Goal: Task Accomplishment & Management: Use online tool/utility

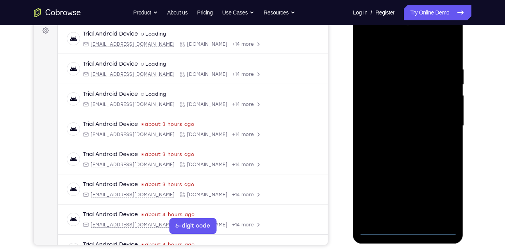
click at [407, 231] on div at bounding box center [408, 125] width 98 height 219
click at [443, 191] on div at bounding box center [408, 125] width 98 height 219
click at [390, 48] on div at bounding box center [408, 125] width 98 height 219
click at [439, 121] on div at bounding box center [408, 125] width 98 height 219
click at [401, 139] on div at bounding box center [408, 125] width 98 height 219
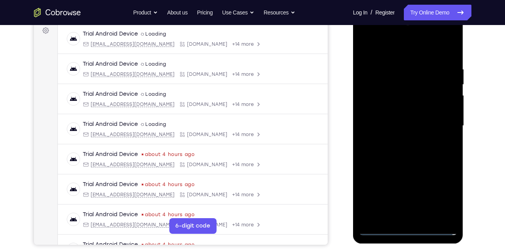
click at [404, 117] on div at bounding box center [408, 125] width 98 height 219
click at [401, 122] on div at bounding box center [408, 125] width 98 height 219
click at [410, 154] on div at bounding box center [408, 125] width 98 height 219
click at [410, 150] on div at bounding box center [408, 125] width 98 height 219
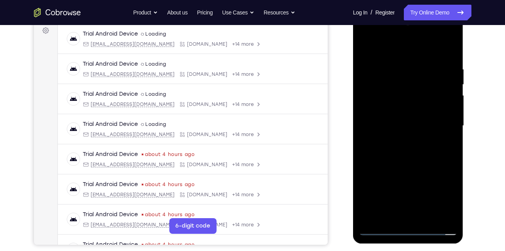
drag, startPoint x: 388, startPoint y: 52, endPoint x: 382, endPoint y: 42, distance: 11.9
click at [382, 42] on div at bounding box center [408, 125] width 98 height 219
click at [404, 147] on div at bounding box center [408, 125] width 98 height 219
click at [401, 153] on div at bounding box center [408, 125] width 98 height 219
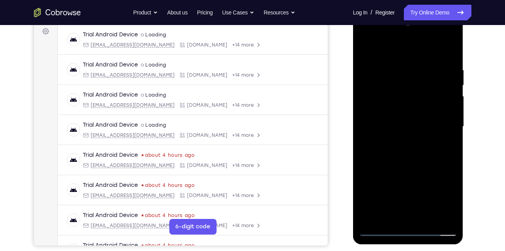
scroll to position [94, 0]
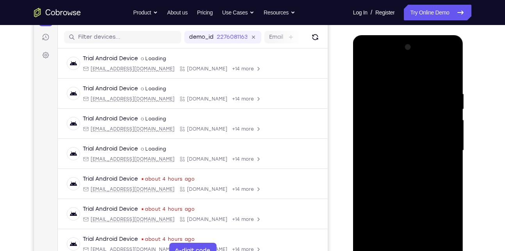
click at [395, 190] on div at bounding box center [408, 150] width 98 height 219
click at [452, 66] on div at bounding box center [408, 150] width 98 height 219
click at [451, 70] on div at bounding box center [408, 150] width 98 height 219
click at [393, 86] on div at bounding box center [408, 150] width 98 height 219
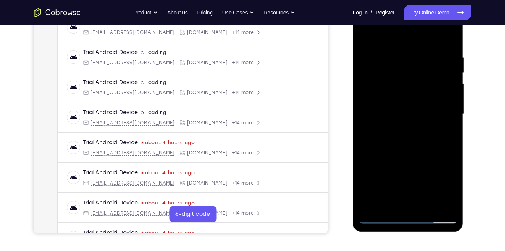
scroll to position [131, 0]
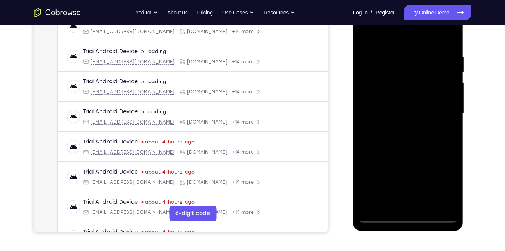
drag, startPoint x: 393, startPoint y: 144, endPoint x: 391, endPoint y: 88, distance: 56.3
click at [391, 88] on div at bounding box center [408, 113] width 98 height 219
drag, startPoint x: 394, startPoint y: 166, endPoint x: 394, endPoint y: 118, distance: 48.5
click at [394, 118] on div at bounding box center [408, 113] width 98 height 219
click at [426, 207] on div at bounding box center [408, 113] width 98 height 219
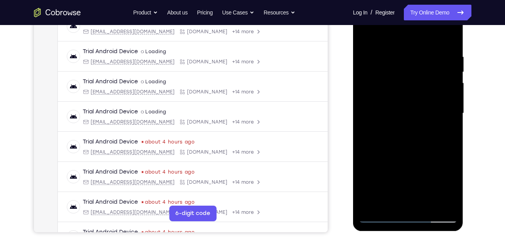
click at [410, 152] on div at bounding box center [408, 113] width 98 height 219
click at [405, 105] on div at bounding box center [408, 113] width 98 height 219
click at [396, 200] on div at bounding box center [408, 113] width 98 height 219
click at [367, 34] on div at bounding box center [408, 113] width 98 height 219
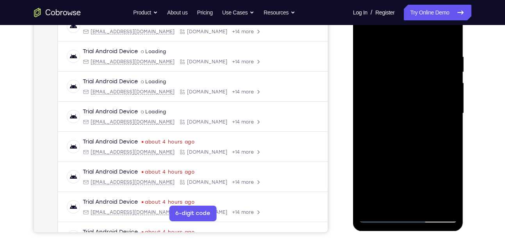
click at [398, 114] on div at bounding box center [408, 113] width 98 height 219
click at [407, 103] on div at bounding box center [408, 113] width 98 height 219
drag, startPoint x: 422, startPoint y: 78, endPoint x: 420, endPoint y: 150, distance: 71.5
click at [420, 150] on div at bounding box center [408, 113] width 98 height 219
click at [419, 94] on div at bounding box center [408, 113] width 98 height 219
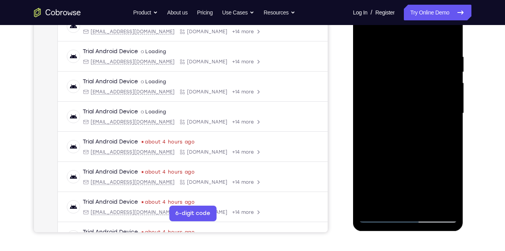
click at [436, 96] on div at bounding box center [408, 113] width 98 height 219
click at [383, 114] on div at bounding box center [408, 113] width 98 height 219
drag, startPoint x: 397, startPoint y: 164, endPoint x: 401, endPoint y: 23, distance: 140.7
click at [401, 23] on div at bounding box center [408, 113] width 98 height 219
click at [392, 203] on div at bounding box center [408, 113] width 98 height 219
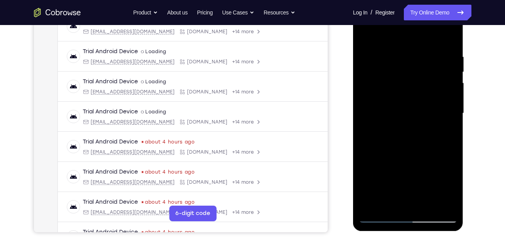
click at [367, 32] on div at bounding box center [408, 113] width 98 height 219
click at [366, 34] on div at bounding box center [408, 113] width 98 height 219
click at [398, 49] on div at bounding box center [408, 113] width 98 height 219
click at [444, 120] on div at bounding box center [408, 113] width 98 height 219
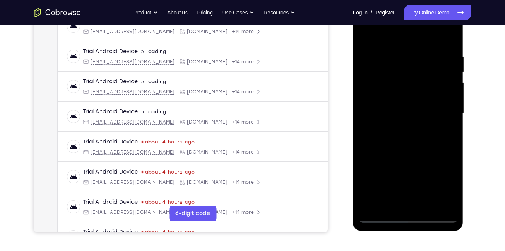
click at [447, 202] on div at bounding box center [408, 113] width 98 height 219
click at [439, 116] on div at bounding box center [408, 113] width 98 height 219
click at [448, 101] on div at bounding box center [408, 113] width 98 height 219
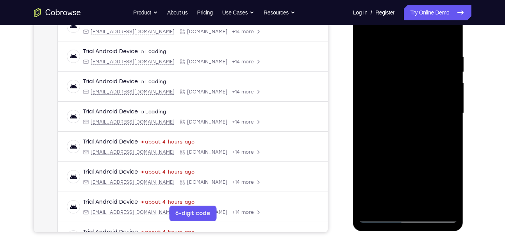
click at [448, 101] on div at bounding box center [408, 113] width 98 height 219
click at [367, 102] on div at bounding box center [408, 113] width 98 height 219
drag, startPoint x: 446, startPoint y: 94, endPoint x: 384, endPoint y: 95, distance: 62.5
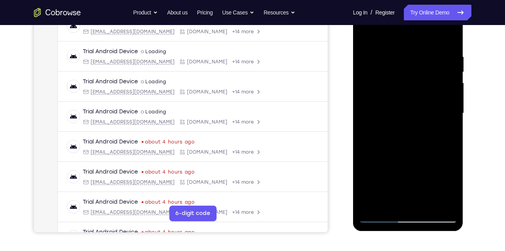
click at [384, 95] on div at bounding box center [408, 113] width 98 height 219
click at [408, 77] on div at bounding box center [408, 113] width 98 height 219
click at [436, 73] on div at bounding box center [408, 113] width 98 height 219
drag, startPoint x: 444, startPoint y: 72, endPoint x: 395, endPoint y: 74, distance: 49.3
click at [395, 74] on div at bounding box center [408, 113] width 98 height 219
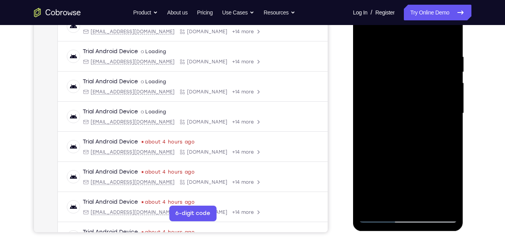
click at [451, 61] on div at bounding box center [408, 113] width 98 height 219
drag, startPoint x: 371, startPoint y: 77, endPoint x: 419, endPoint y: 92, distance: 50.2
click at [419, 92] on div at bounding box center [408, 113] width 98 height 219
drag, startPoint x: 437, startPoint y: 114, endPoint x: 395, endPoint y: 121, distance: 42.3
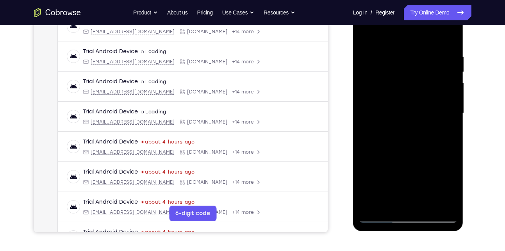
click at [395, 121] on div at bounding box center [408, 113] width 98 height 219
click at [445, 79] on div at bounding box center [408, 113] width 98 height 219
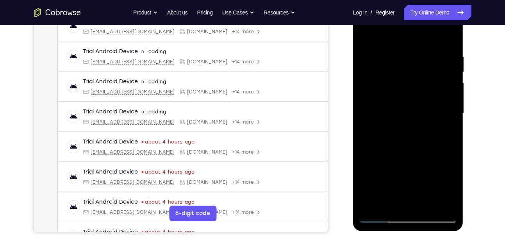
click at [445, 79] on div at bounding box center [408, 113] width 98 height 219
drag, startPoint x: 447, startPoint y: 70, endPoint x: 406, endPoint y: 82, distance: 43.0
click at [406, 82] on div at bounding box center [408, 113] width 98 height 219
click at [444, 79] on div at bounding box center [408, 113] width 98 height 219
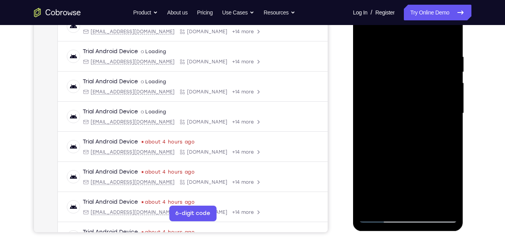
click at [444, 79] on div at bounding box center [408, 113] width 98 height 219
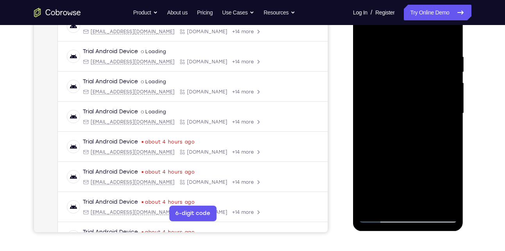
click at [444, 79] on div at bounding box center [408, 113] width 98 height 219
click at [443, 90] on div at bounding box center [408, 113] width 98 height 219
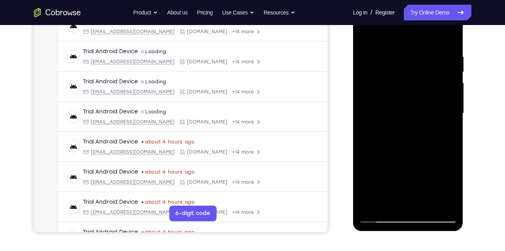
click at [443, 90] on div at bounding box center [408, 113] width 98 height 219
click at [444, 72] on div at bounding box center [408, 113] width 98 height 219
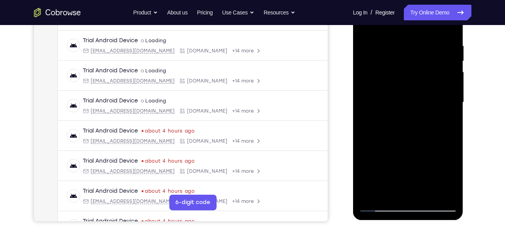
scroll to position [134, 0]
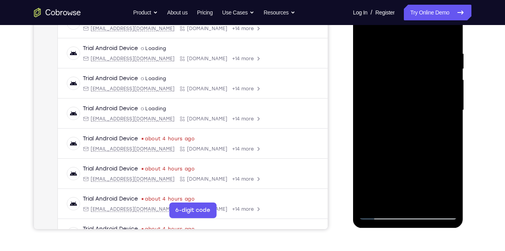
click at [370, 81] on div at bounding box center [408, 110] width 98 height 219
click at [449, 33] on div at bounding box center [408, 110] width 98 height 219
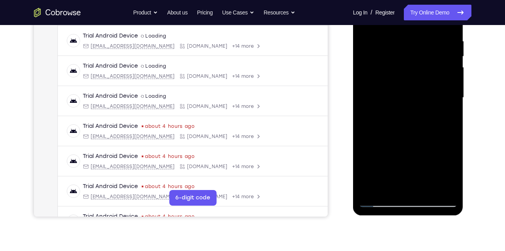
scroll to position [146, 0]
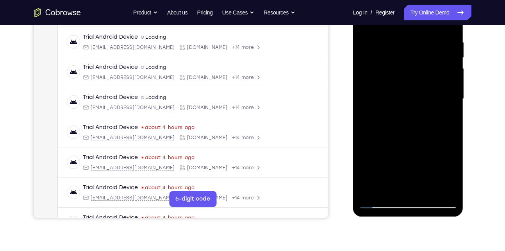
click at [424, 190] on div at bounding box center [408, 98] width 98 height 219
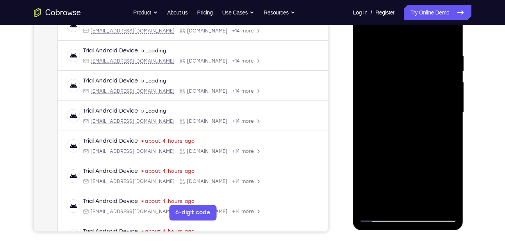
scroll to position [131, 0]
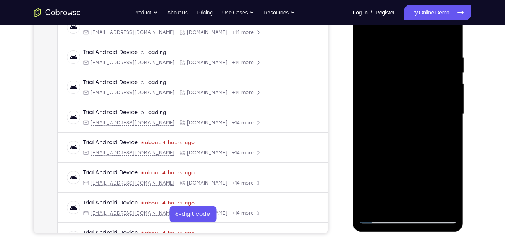
click at [367, 38] on div at bounding box center [408, 114] width 98 height 219
drag, startPoint x: 394, startPoint y: 52, endPoint x: 399, endPoint y: 128, distance: 76.0
click at [399, 128] on div at bounding box center [408, 114] width 98 height 219
drag, startPoint x: 399, startPoint y: 63, endPoint x: 407, endPoint y: 161, distance: 98.4
click at [407, 161] on div at bounding box center [408, 114] width 98 height 219
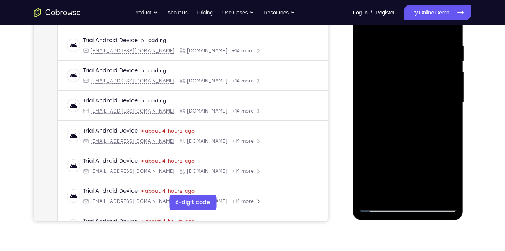
scroll to position [144, 0]
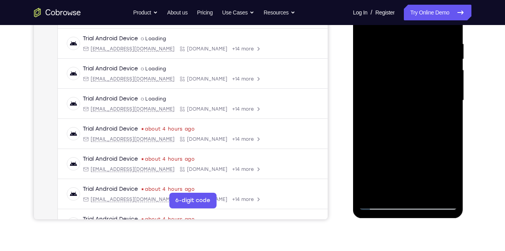
click at [397, 44] on div at bounding box center [408, 100] width 98 height 219
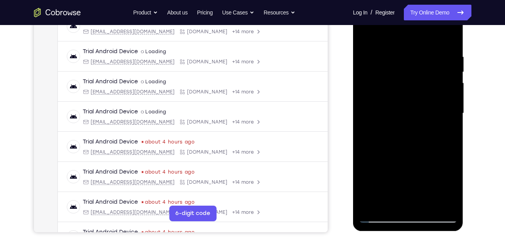
click at [444, 88] on div at bounding box center [408, 113] width 98 height 219
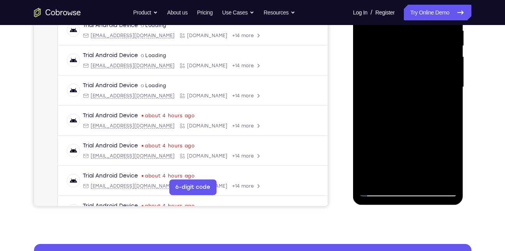
click at [436, 176] on div at bounding box center [408, 87] width 98 height 219
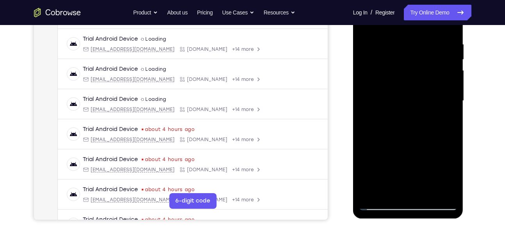
click at [440, 110] on div at bounding box center [408, 100] width 98 height 219
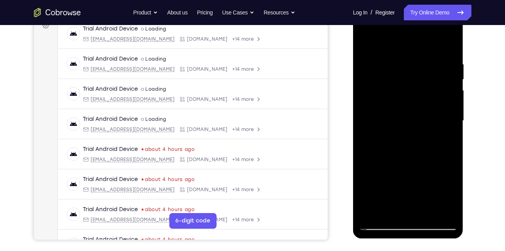
scroll to position [123, 0]
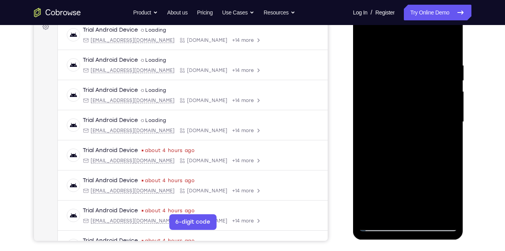
click at [451, 88] on div at bounding box center [408, 122] width 98 height 219
click at [451, 47] on div at bounding box center [408, 122] width 98 height 219
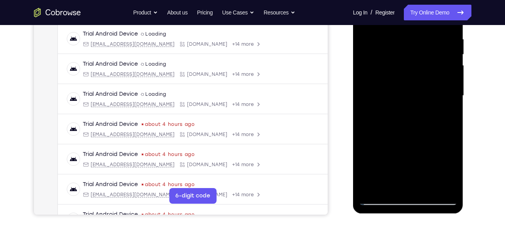
scroll to position [150, 0]
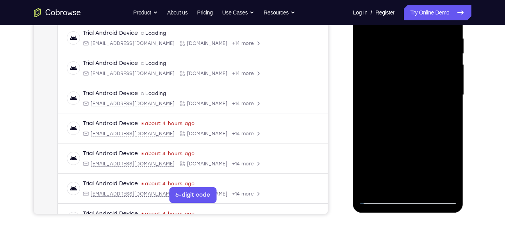
click at [444, 186] on div at bounding box center [408, 95] width 98 height 219
click at [406, 105] on div at bounding box center [408, 95] width 98 height 219
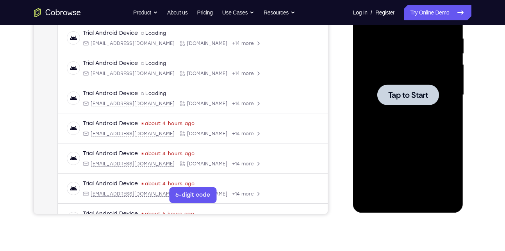
click at [390, 96] on span "Tap to Start" at bounding box center [408, 95] width 40 height 8
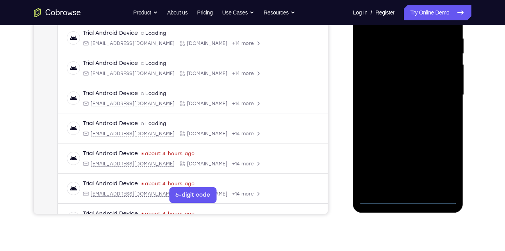
click at [410, 198] on div at bounding box center [408, 95] width 98 height 219
click at [408, 198] on div at bounding box center [408, 95] width 98 height 219
click at [447, 168] on div at bounding box center [408, 95] width 98 height 219
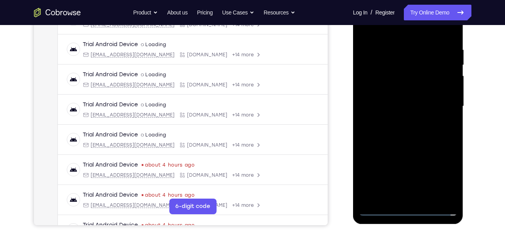
scroll to position [137, 0]
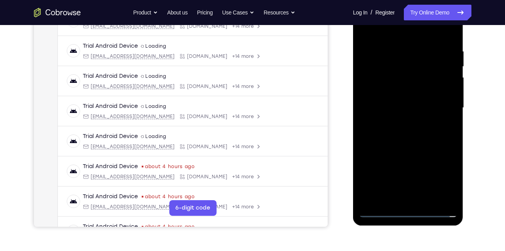
click at [394, 32] on div at bounding box center [408, 107] width 98 height 219
click at [445, 100] on div at bounding box center [408, 107] width 98 height 219
click at [399, 122] on div at bounding box center [408, 107] width 98 height 219
click at [403, 99] on div at bounding box center [408, 107] width 98 height 219
click at [402, 109] on div at bounding box center [408, 107] width 98 height 219
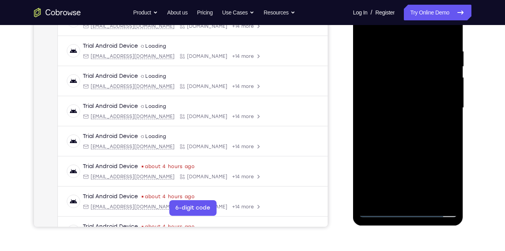
click at [405, 132] on div at bounding box center [408, 107] width 98 height 219
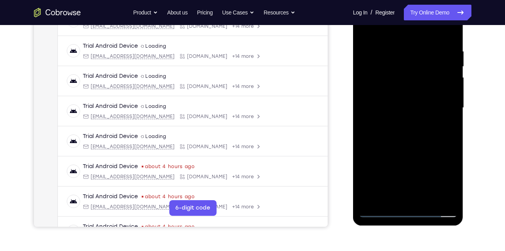
click at [405, 132] on div at bounding box center [408, 107] width 98 height 219
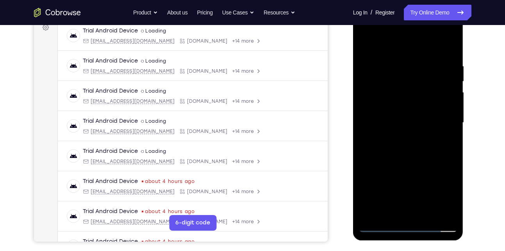
scroll to position [121, 0]
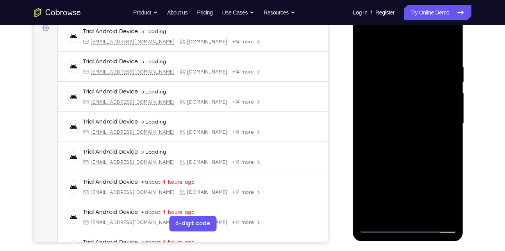
click at [415, 146] on div at bounding box center [408, 123] width 98 height 219
drag, startPoint x: 401, startPoint y: 51, endPoint x: 399, endPoint y: 30, distance: 21.5
click at [399, 30] on div at bounding box center [408, 123] width 98 height 219
click at [400, 152] on div at bounding box center [408, 123] width 98 height 219
click at [413, 152] on div at bounding box center [408, 123] width 98 height 219
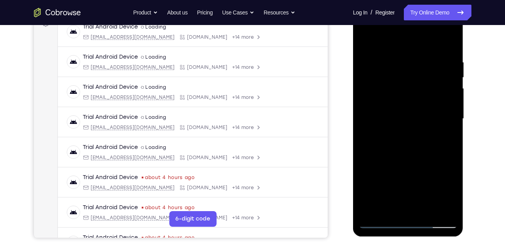
scroll to position [127, 0]
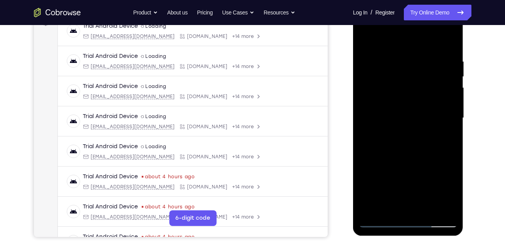
click at [414, 153] on div at bounding box center [408, 118] width 98 height 219
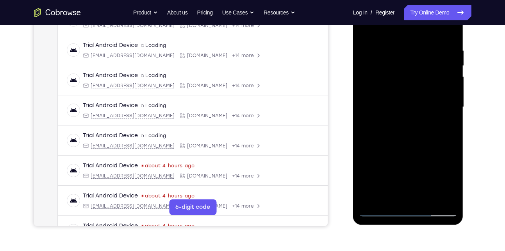
scroll to position [139, 0]
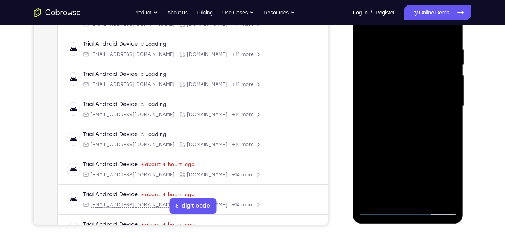
click at [429, 195] on div at bounding box center [408, 105] width 98 height 219
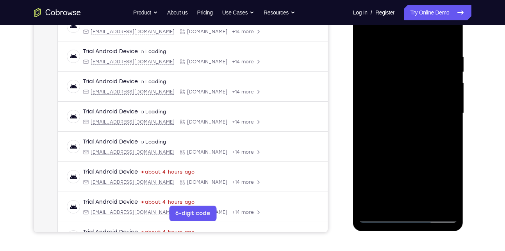
scroll to position [131, 0]
click at [413, 156] on div at bounding box center [408, 113] width 98 height 219
click at [408, 141] on div at bounding box center [408, 113] width 98 height 219
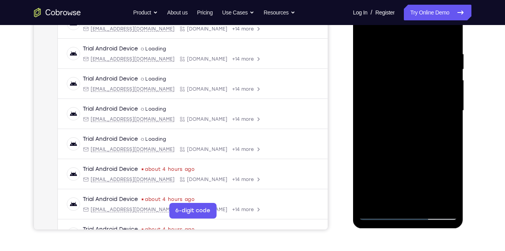
click at [394, 197] on div at bounding box center [408, 110] width 98 height 219
click at [364, 31] on div at bounding box center [408, 110] width 98 height 219
click at [399, 133] on div at bounding box center [408, 110] width 98 height 219
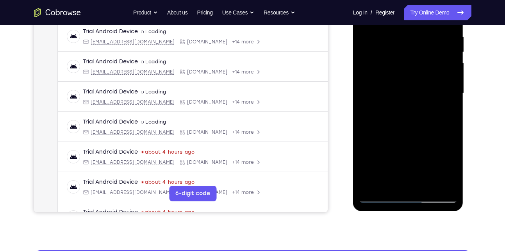
scroll to position [156, 0]
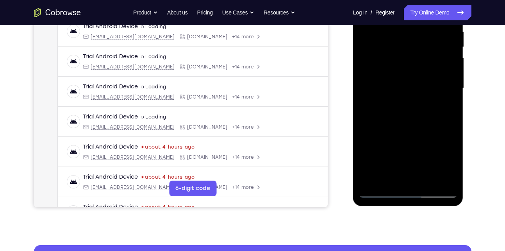
click at [399, 173] on div at bounding box center [408, 88] width 98 height 219
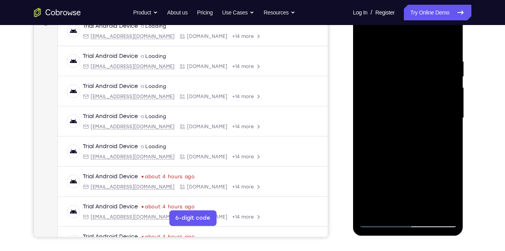
scroll to position [126, 0]
click at [366, 41] on div at bounding box center [408, 118] width 98 height 219
click at [406, 139] on div at bounding box center [408, 118] width 98 height 219
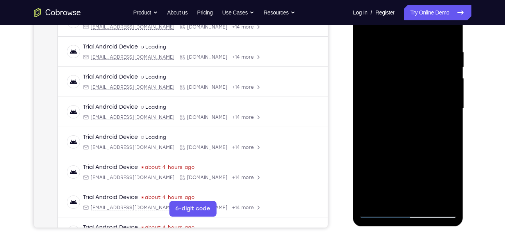
scroll to position [148, 0]
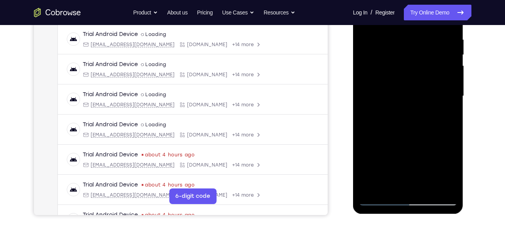
click at [397, 183] on div at bounding box center [408, 96] width 98 height 219
click at [404, 58] on div at bounding box center [408, 96] width 98 height 219
click at [418, 124] on div at bounding box center [408, 96] width 98 height 219
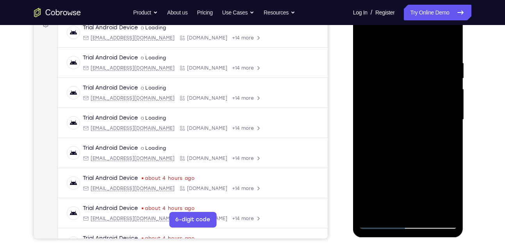
scroll to position [125, 0]
click at [387, 213] on div at bounding box center [408, 120] width 98 height 219
click at [428, 164] on div at bounding box center [408, 120] width 98 height 219
click at [366, 41] on div at bounding box center [408, 120] width 98 height 219
click at [405, 122] on div at bounding box center [408, 120] width 98 height 219
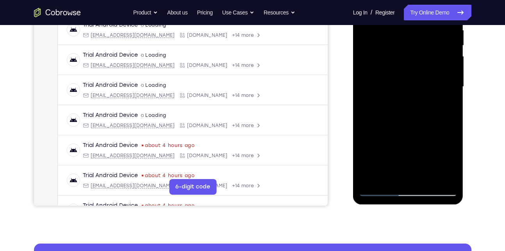
scroll to position [159, 0]
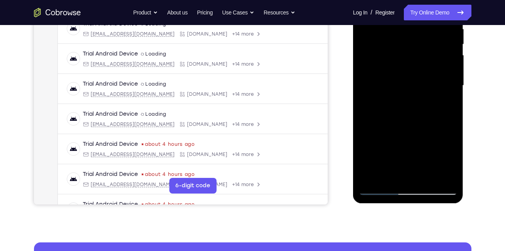
click at [398, 175] on div at bounding box center [408, 85] width 98 height 219
click at [449, 161] on div at bounding box center [408, 85] width 98 height 219
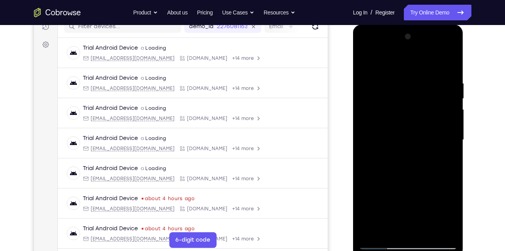
scroll to position [104, 0]
click at [370, 60] on div at bounding box center [408, 140] width 98 height 219
click at [406, 151] on div at bounding box center [408, 140] width 98 height 219
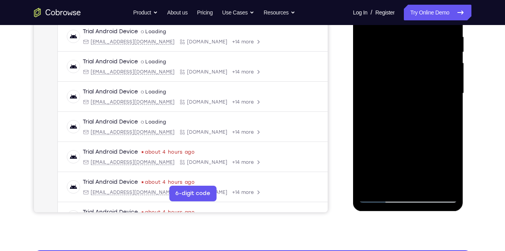
scroll to position [152, 0]
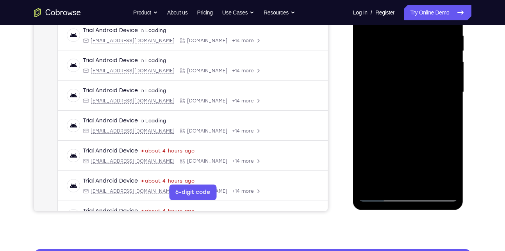
click at [425, 129] on div at bounding box center [408, 92] width 98 height 219
click at [444, 129] on div at bounding box center [408, 92] width 98 height 219
click at [394, 64] on div at bounding box center [408, 92] width 98 height 219
click at [410, 130] on div at bounding box center [408, 92] width 98 height 219
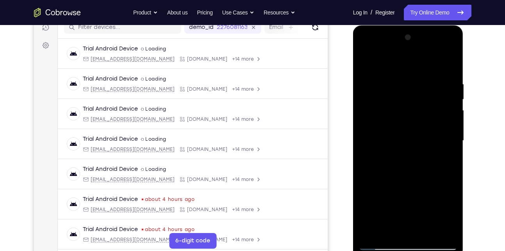
scroll to position [102, 0]
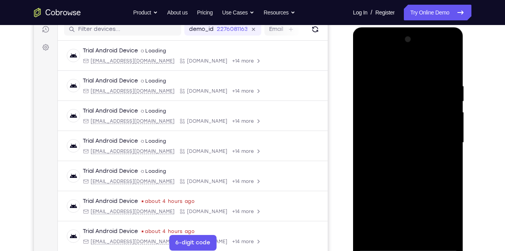
click at [368, 67] on div at bounding box center [408, 142] width 98 height 219
click at [408, 128] on div at bounding box center [408, 142] width 98 height 219
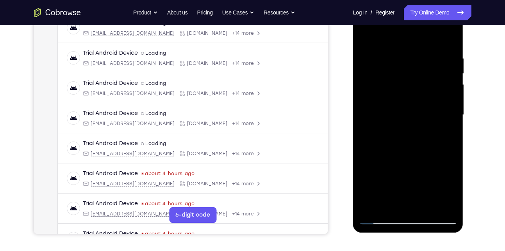
scroll to position [148, 0]
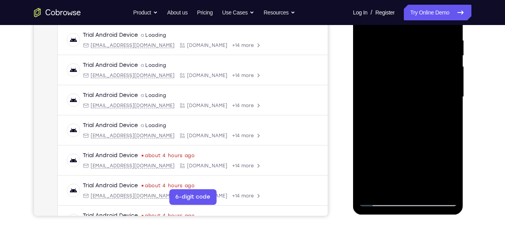
click at [394, 179] on div at bounding box center [408, 96] width 98 height 219
click at [390, 183] on div at bounding box center [408, 96] width 98 height 219
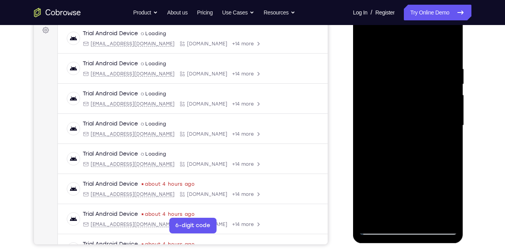
scroll to position [119, 0]
click at [369, 51] on div at bounding box center [408, 125] width 98 height 219
click at [399, 110] on div at bounding box center [408, 125] width 98 height 219
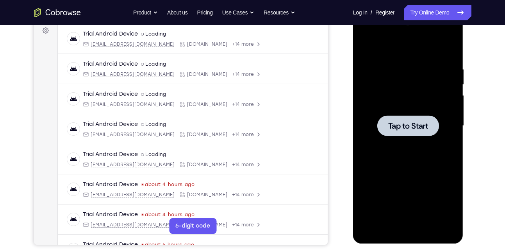
click at [363, 136] on div at bounding box center [408, 125] width 98 height 219
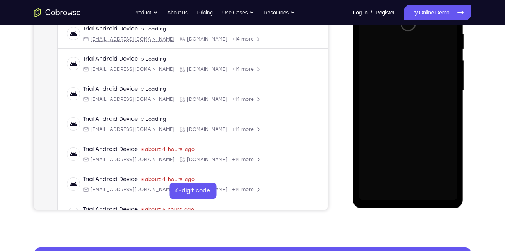
scroll to position [154, 0]
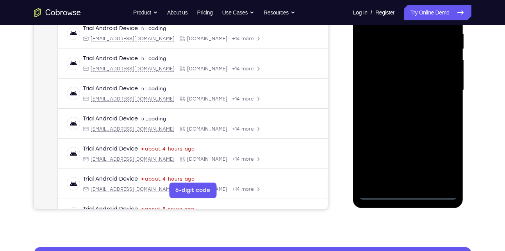
click at [408, 193] on div at bounding box center [408, 90] width 98 height 219
click at [445, 165] on div at bounding box center [408, 90] width 98 height 219
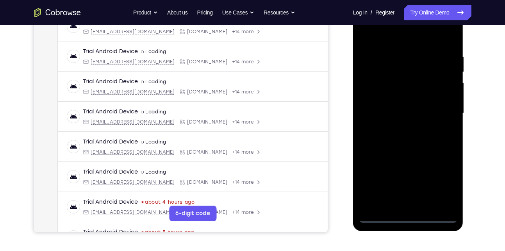
scroll to position [111, 0]
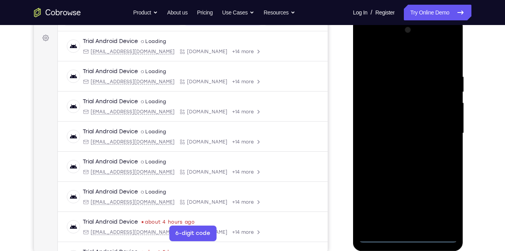
click at [402, 53] on div at bounding box center [408, 133] width 98 height 219
click at [438, 132] on div at bounding box center [408, 133] width 98 height 219
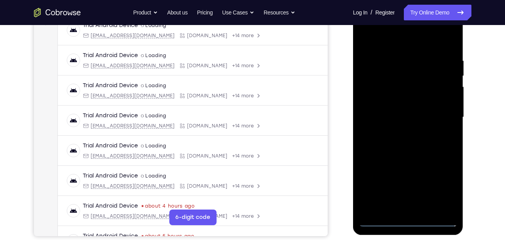
scroll to position [128, 0]
click at [418, 208] on div at bounding box center [408, 116] width 98 height 219
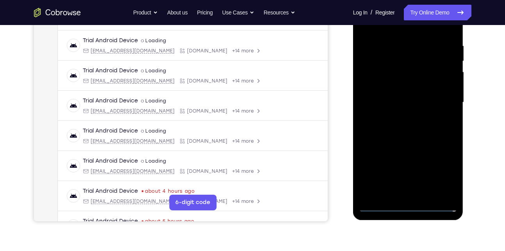
scroll to position [143, 0]
click at [397, 98] on div at bounding box center [408, 102] width 98 height 219
click at [386, 102] on div at bounding box center [408, 102] width 98 height 219
click at [388, 132] on div at bounding box center [408, 102] width 98 height 219
click at [403, 131] on div at bounding box center [408, 102] width 98 height 219
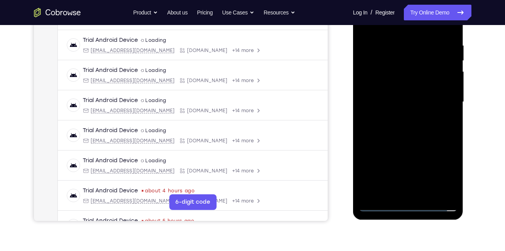
click at [413, 123] on div at bounding box center [408, 102] width 98 height 219
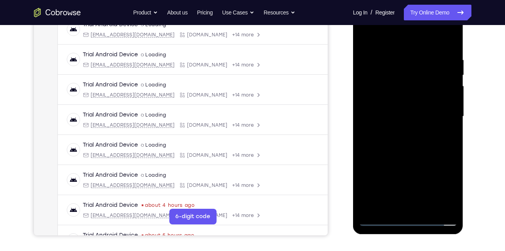
scroll to position [128, 0]
drag, startPoint x: 400, startPoint y: 40, endPoint x: 392, endPoint y: 11, distance: 30.8
click at [392, 11] on div at bounding box center [408, 116] width 98 height 219
click at [409, 154] on div at bounding box center [408, 116] width 98 height 219
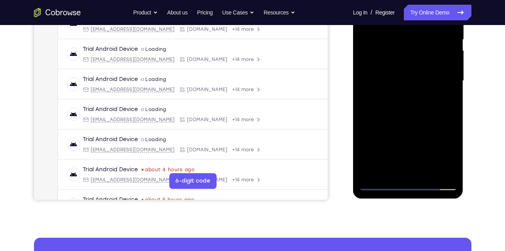
scroll to position [164, 0]
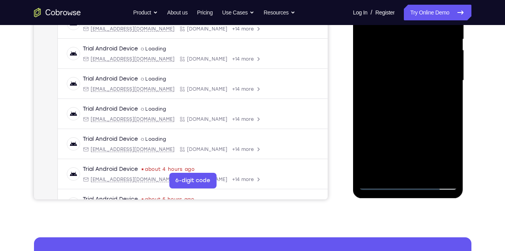
click at [426, 171] on div at bounding box center [408, 80] width 98 height 219
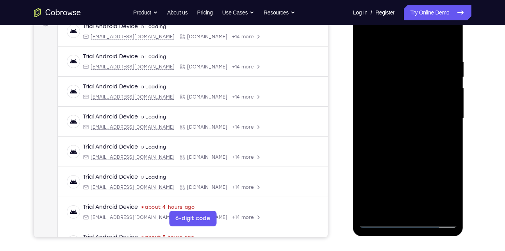
scroll to position [125, 0]
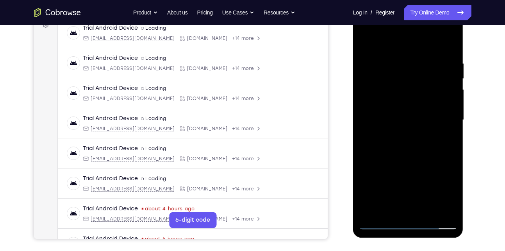
click at [408, 164] on div at bounding box center [408, 120] width 98 height 219
click at [417, 112] on div at bounding box center [408, 120] width 98 height 219
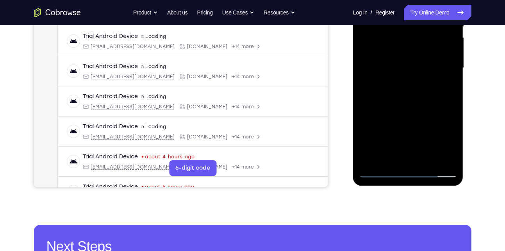
scroll to position [176, 0]
click at [382, 174] on div at bounding box center [408, 68] width 98 height 219
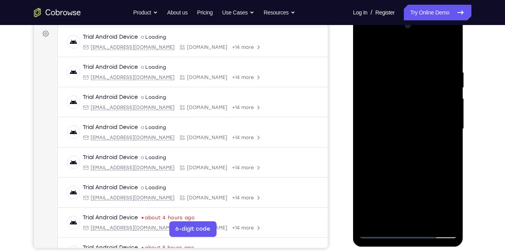
scroll to position [109, 0]
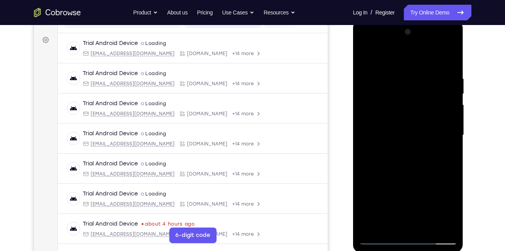
click at [368, 61] on div at bounding box center [408, 135] width 98 height 219
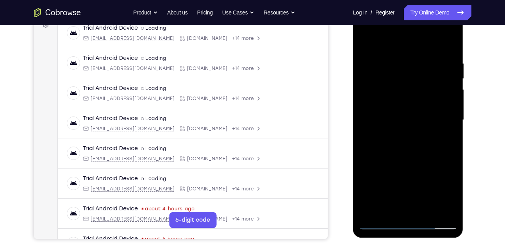
click at [454, 41] on div at bounding box center [408, 120] width 98 height 219
click at [366, 42] on div at bounding box center [408, 120] width 98 height 219
drag, startPoint x: 410, startPoint y: 163, endPoint x: 414, endPoint y: 102, distance: 60.7
click at [414, 102] on div at bounding box center [408, 120] width 98 height 219
drag, startPoint x: 436, startPoint y: 170, endPoint x: 434, endPoint y: 122, distance: 47.3
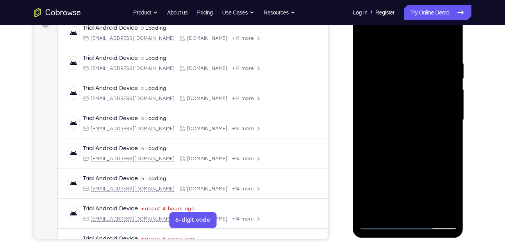
click at [434, 122] on div at bounding box center [408, 120] width 98 height 219
click at [451, 122] on div at bounding box center [408, 120] width 98 height 219
drag, startPoint x: 416, startPoint y: 102, endPoint x: 411, endPoint y: 168, distance: 66.7
click at [411, 168] on div at bounding box center [408, 120] width 98 height 219
click at [451, 117] on div at bounding box center [408, 120] width 98 height 219
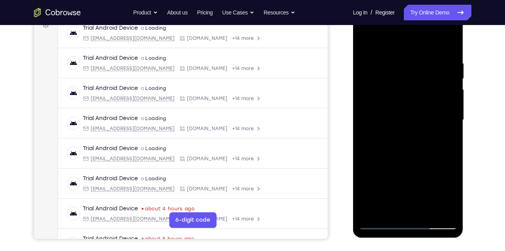
click at [451, 117] on div at bounding box center [408, 120] width 98 height 219
drag, startPoint x: 413, startPoint y: 100, endPoint x: 410, endPoint y: 158, distance: 57.9
click at [410, 158] on div at bounding box center [408, 120] width 98 height 219
click at [424, 209] on div at bounding box center [408, 120] width 98 height 219
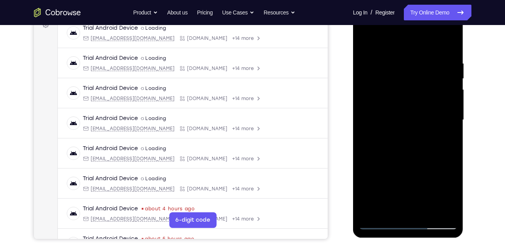
click at [396, 109] on div at bounding box center [408, 120] width 98 height 219
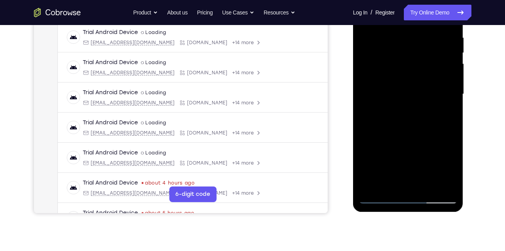
scroll to position [151, 0]
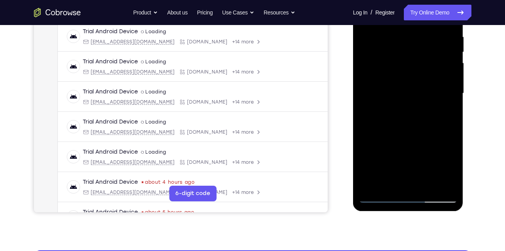
click at [379, 195] on div at bounding box center [408, 93] width 98 height 219
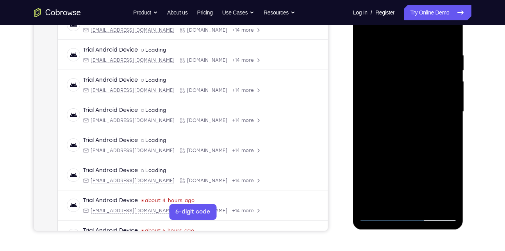
click at [397, 49] on div at bounding box center [408, 111] width 98 height 219
click at [445, 88] on div at bounding box center [408, 111] width 98 height 219
click at [370, 93] on div at bounding box center [408, 111] width 98 height 219
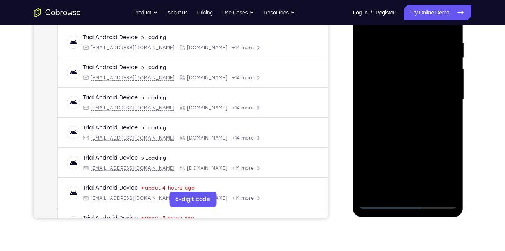
scroll to position [146, 0]
click at [387, 185] on div at bounding box center [408, 98] width 98 height 219
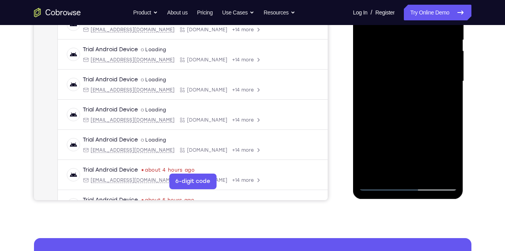
click at [381, 184] on div at bounding box center [408, 81] width 98 height 219
click at [442, 169] on div at bounding box center [408, 81] width 98 height 219
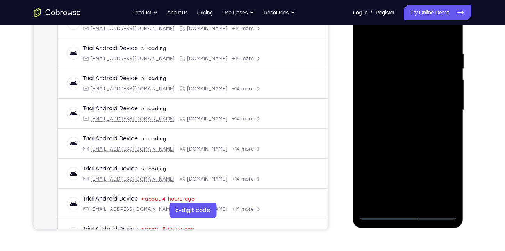
scroll to position [133, 0]
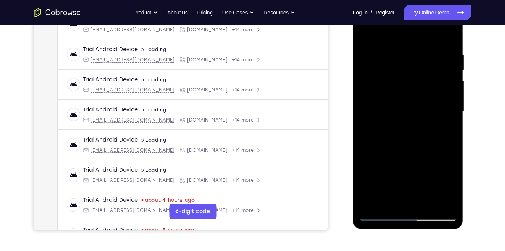
click at [444, 79] on div at bounding box center [408, 111] width 98 height 219
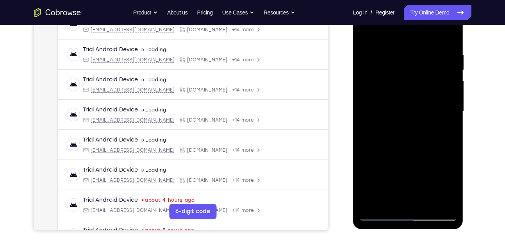
click at [444, 79] on div at bounding box center [408, 111] width 98 height 219
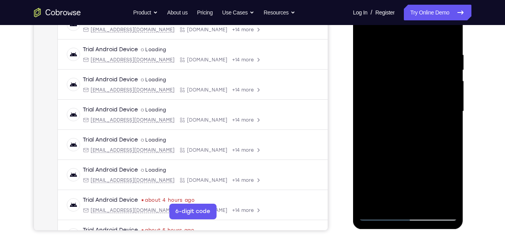
click at [444, 79] on div at bounding box center [408, 111] width 98 height 219
click at [450, 33] on div at bounding box center [408, 111] width 98 height 219
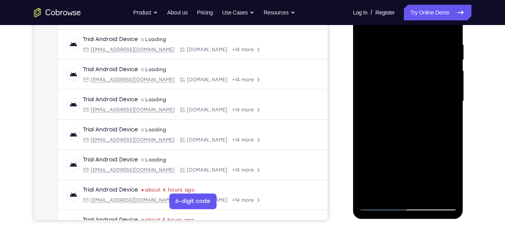
scroll to position [143, 0]
click at [387, 63] on div at bounding box center [408, 101] width 98 height 219
click at [438, 120] on div at bounding box center [408, 101] width 98 height 219
drag, startPoint x: 405, startPoint y: 147, endPoint x: 400, endPoint y: 77, distance: 70.9
click at [400, 77] on div at bounding box center [408, 101] width 98 height 219
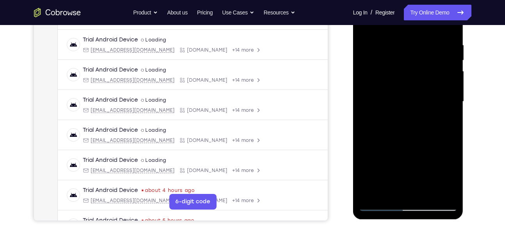
drag, startPoint x: 408, startPoint y: 154, endPoint x: 404, endPoint y: 76, distance: 77.8
click at [404, 76] on div at bounding box center [408, 101] width 98 height 219
drag, startPoint x: 411, startPoint y: 162, endPoint x: 409, endPoint y: 86, distance: 75.4
click at [409, 86] on div at bounding box center [408, 101] width 98 height 219
drag, startPoint x: 413, startPoint y: 156, endPoint x: 411, endPoint y: 81, distance: 75.1
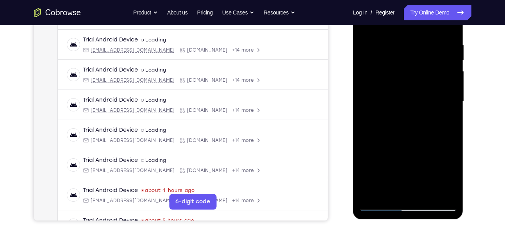
click at [411, 81] on div at bounding box center [408, 101] width 98 height 219
drag, startPoint x: 410, startPoint y: 152, endPoint x: 410, endPoint y: 82, distance: 69.2
click at [410, 82] on div at bounding box center [408, 101] width 98 height 219
drag, startPoint x: 415, startPoint y: 154, endPoint x: 408, endPoint y: 84, distance: 70.7
click at [408, 84] on div at bounding box center [408, 101] width 98 height 219
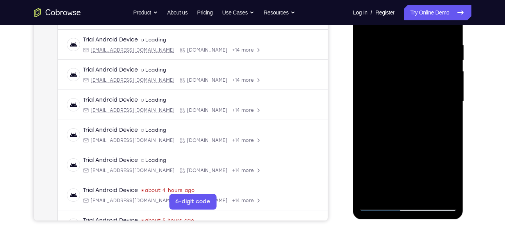
drag, startPoint x: 410, startPoint y: 158, endPoint x: 402, endPoint y: 79, distance: 79.7
click at [402, 79] on div at bounding box center [408, 101] width 98 height 219
drag, startPoint x: 409, startPoint y: 168, endPoint x: 405, endPoint y: 106, distance: 62.6
click at [405, 106] on div at bounding box center [408, 101] width 98 height 219
click at [392, 103] on div at bounding box center [408, 101] width 98 height 219
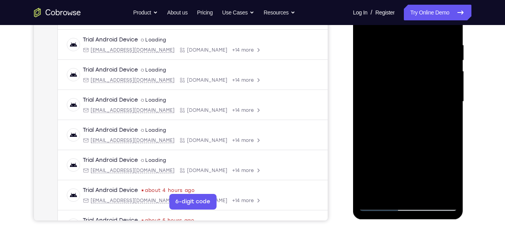
drag, startPoint x: 415, startPoint y: 83, endPoint x: 406, endPoint y: 213, distance: 129.7
click at [406, 213] on div at bounding box center [408, 102] width 111 height 233
click at [445, 112] on div at bounding box center [408, 101] width 98 height 219
drag, startPoint x: 402, startPoint y: 172, endPoint x: 403, endPoint y: 82, distance: 90.3
click at [403, 82] on div at bounding box center [408, 101] width 98 height 219
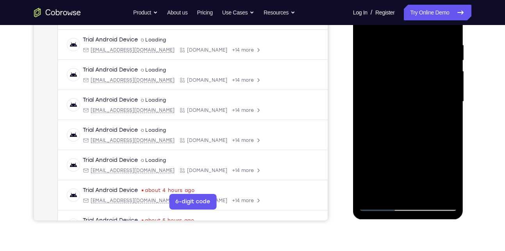
drag, startPoint x: 415, startPoint y: 158, endPoint x: 401, endPoint y: 79, distance: 80.2
click at [401, 79] on div at bounding box center [408, 101] width 98 height 219
drag, startPoint x: 410, startPoint y: 153, endPoint x: 407, endPoint y: 73, distance: 79.4
click at [407, 73] on div at bounding box center [408, 101] width 98 height 219
drag, startPoint x: 409, startPoint y: 158, endPoint x: 406, endPoint y: 80, distance: 77.8
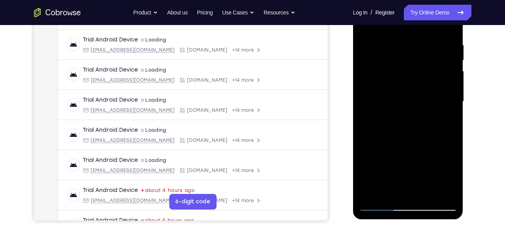
click at [406, 80] on div at bounding box center [408, 101] width 98 height 219
drag, startPoint x: 415, startPoint y: 166, endPoint x: 408, endPoint y: 89, distance: 77.7
click at [408, 89] on div at bounding box center [408, 101] width 98 height 219
drag, startPoint x: 413, startPoint y: 163, endPoint x: 408, endPoint y: 82, distance: 81.4
click at [408, 82] on div at bounding box center [408, 101] width 98 height 219
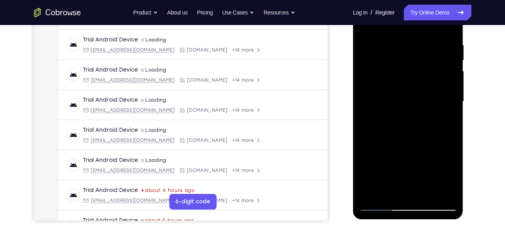
click at [443, 195] on div at bounding box center [408, 101] width 98 height 219
click at [411, 82] on div at bounding box center [408, 101] width 98 height 219
click at [382, 205] on div at bounding box center [408, 101] width 98 height 219
drag, startPoint x: 402, startPoint y: 100, endPoint x: 393, endPoint y: 142, distance: 42.7
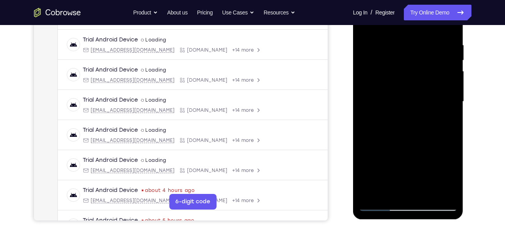
click at [393, 142] on div at bounding box center [408, 101] width 98 height 219
click at [406, 106] on div at bounding box center [408, 101] width 98 height 219
click at [410, 106] on div at bounding box center [408, 101] width 98 height 219
click at [406, 106] on div at bounding box center [408, 101] width 98 height 219
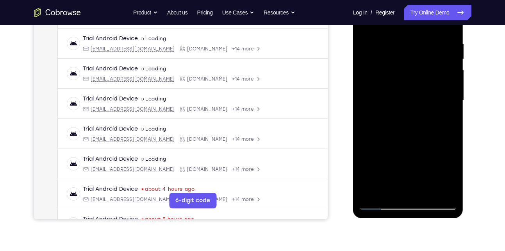
scroll to position [145, 0]
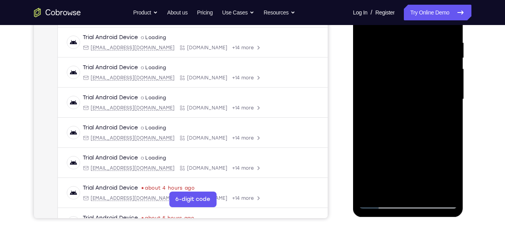
click at [372, 191] on div at bounding box center [408, 99] width 98 height 219
drag, startPoint x: 408, startPoint y: 53, endPoint x: 399, endPoint y: 160, distance: 107.8
click at [399, 160] on div at bounding box center [408, 99] width 98 height 219
drag, startPoint x: 410, startPoint y: 39, endPoint x: 402, endPoint y: 154, distance: 115.5
click at [402, 154] on div at bounding box center [408, 99] width 98 height 219
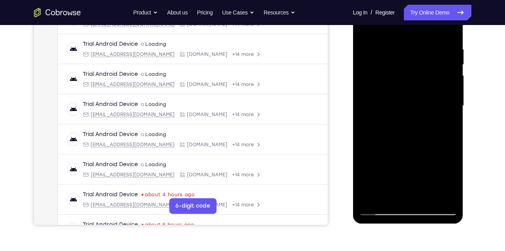
scroll to position [135, 0]
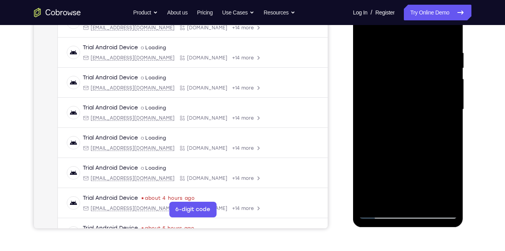
click at [394, 48] on div at bounding box center [408, 109] width 98 height 219
click at [370, 36] on div at bounding box center [408, 109] width 98 height 219
click at [442, 121] on div at bounding box center [408, 109] width 98 height 219
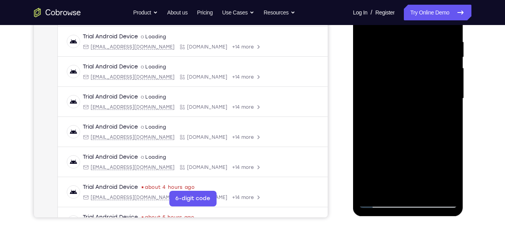
scroll to position [149, 0]
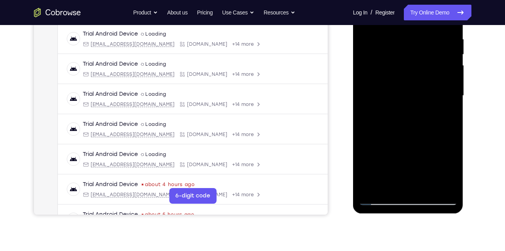
click at [445, 188] on div at bounding box center [408, 95] width 98 height 219
click at [410, 106] on div at bounding box center [408, 95] width 98 height 219
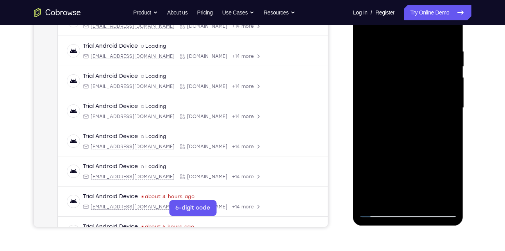
scroll to position [136, 0]
click at [389, 42] on div at bounding box center [408, 108] width 98 height 219
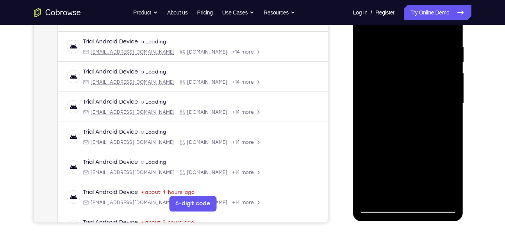
scroll to position [174, 0]
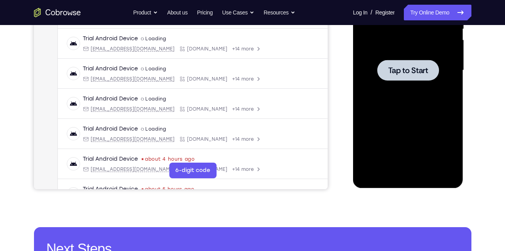
click at [390, 95] on div at bounding box center [408, 70] width 98 height 219
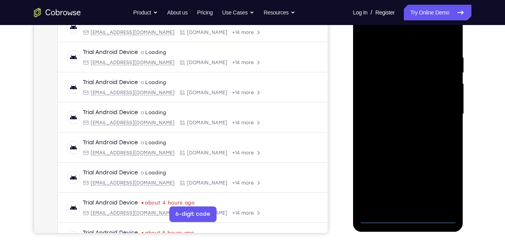
scroll to position [154, 0]
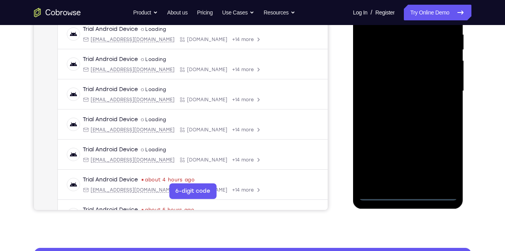
click at [408, 195] on div at bounding box center [408, 91] width 98 height 219
click at [442, 167] on div at bounding box center [408, 91] width 98 height 219
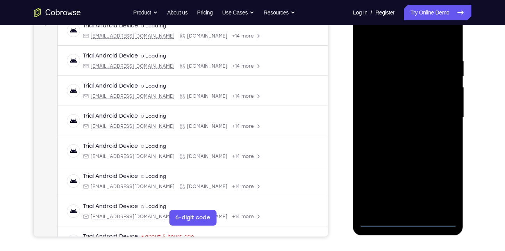
scroll to position [114, 0]
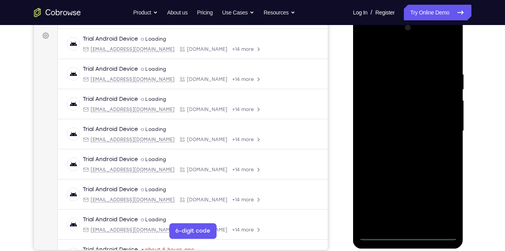
click at [403, 57] on div at bounding box center [408, 130] width 98 height 219
click at [440, 131] on div at bounding box center [408, 130] width 98 height 219
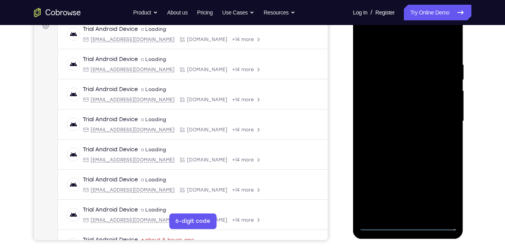
scroll to position [124, 0]
click at [399, 134] on div at bounding box center [408, 120] width 98 height 219
click at [407, 110] on div at bounding box center [408, 120] width 98 height 219
click at [391, 123] on div at bounding box center [408, 120] width 98 height 219
click at [392, 149] on div at bounding box center [408, 120] width 98 height 219
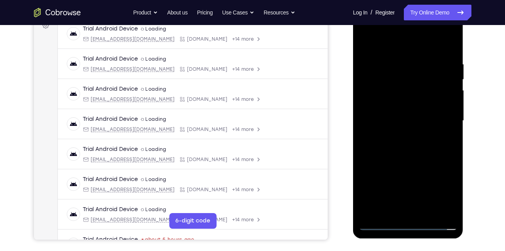
click at [405, 140] on div at bounding box center [408, 120] width 98 height 219
drag, startPoint x: 393, startPoint y: 50, endPoint x: 384, endPoint y: 8, distance: 43.1
click at [384, 8] on div at bounding box center [408, 121] width 111 height 233
drag, startPoint x: 389, startPoint y: 53, endPoint x: 390, endPoint y: 167, distance: 113.7
click at [390, 167] on div at bounding box center [408, 120] width 98 height 219
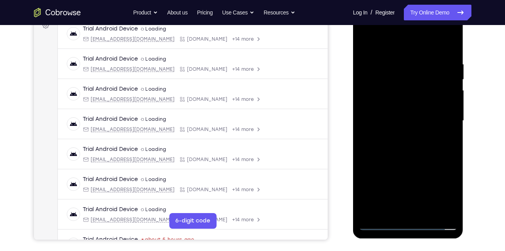
click at [403, 111] on div at bounding box center [408, 120] width 98 height 219
click at [417, 129] on div at bounding box center [408, 120] width 98 height 219
click at [393, 105] on div at bounding box center [408, 120] width 98 height 219
click at [383, 121] on div at bounding box center [408, 120] width 98 height 219
click at [381, 141] on div at bounding box center [408, 120] width 98 height 219
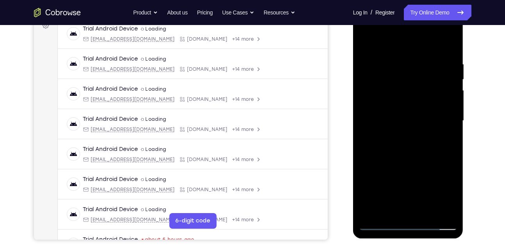
click at [381, 141] on div at bounding box center [408, 120] width 98 height 219
click at [399, 144] on div at bounding box center [408, 120] width 98 height 219
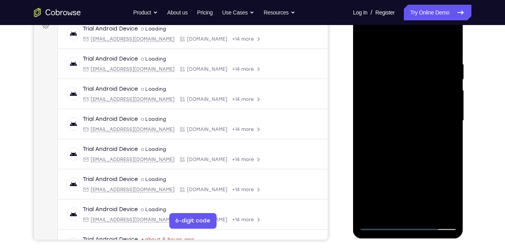
click at [399, 144] on div at bounding box center [408, 120] width 98 height 219
drag, startPoint x: 397, startPoint y: 46, endPoint x: 389, endPoint y: 9, distance: 38.0
click at [389, 9] on div at bounding box center [408, 121] width 111 height 233
click at [411, 148] on div at bounding box center [408, 120] width 98 height 219
click at [381, 129] on div at bounding box center [408, 120] width 98 height 219
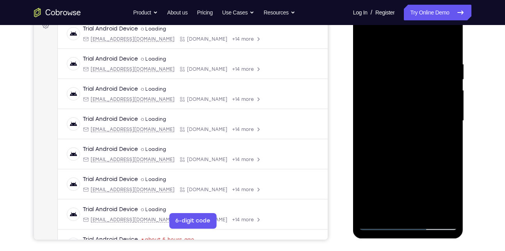
click at [381, 129] on div at bounding box center [408, 120] width 98 height 219
click at [397, 120] on div at bounding box center [408, 120] width 98 height 219
click at [392, 141] on div at bounding box center [408, 120] width 98 height 219
click at [392, 146] on div at bounding box center [408, 120] width 98 height 219
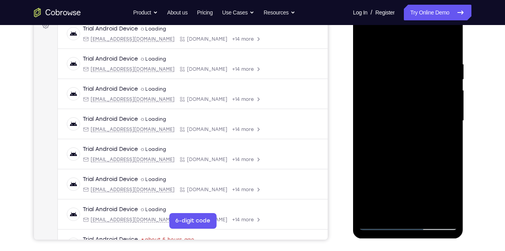
drag, startPoint x: 411, startPoint y: 61, endPoint x: 419, endPoint y: 198, distance: 137.0
click at [419, 198] on div at bounding box center [408, 120] width 98 height 219
click at [391, 111] on div at bounding box center [408, 120] width 98 height 219
click at [420, 126] on div at bounding box center [408, 120] width 98 height 219
click at [399, 105] on div at bounding box center [408, 120] width 98 height 219
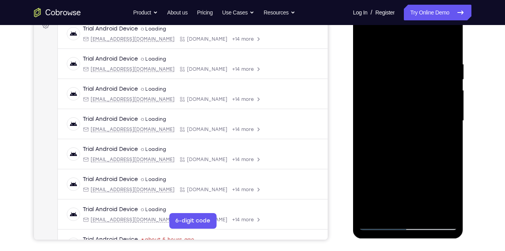
click at [450, 197] on div at bounding box center [408, 120] width 98 height 219
click at [407, 122] on div at bounding box center [408, 120] width 98 height 219
click at [402, 140] on div at bounding box center [408, 120] width 98 height 219
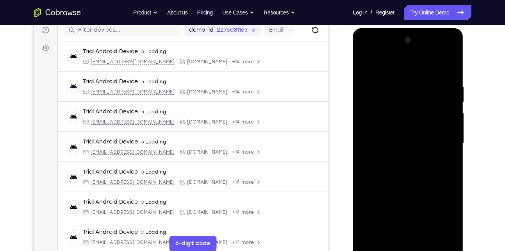
scroll to position [99, 0]
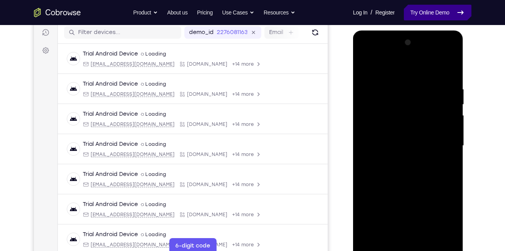
click at [445, 14] on link "Try Online Demo" at bounding box center [437, 13] width 67 height 16
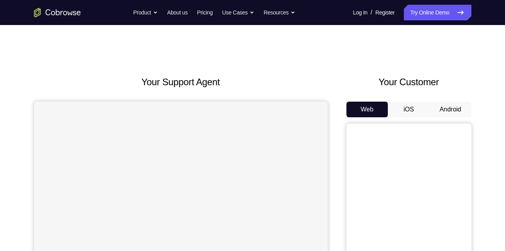
click at [454, 117] on div "Web iOS Android" at bounding box center [409, 233] width 125 height 262
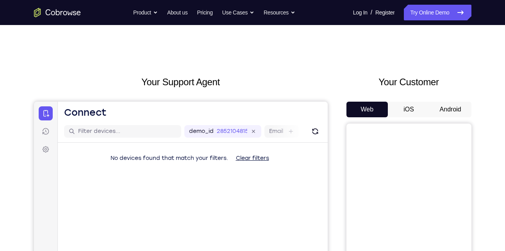
click at [451, 110] on button "Android" at bounding box center [451, 110] width 42 height 16
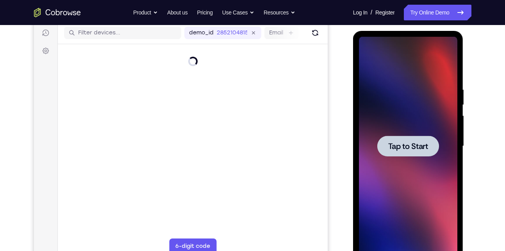
click at [429, 178] on div at bounding box center [408, 146] width 98 height 219
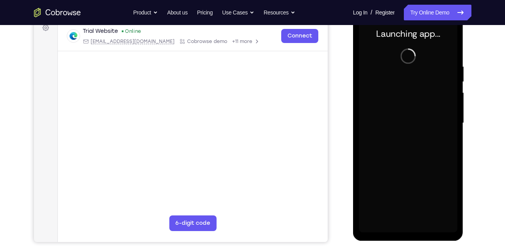
scroll to position [114, 0]
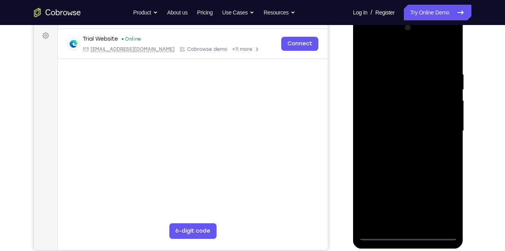
click at [408, 238] on div at bounding box center [408, 130] width 98 height 219
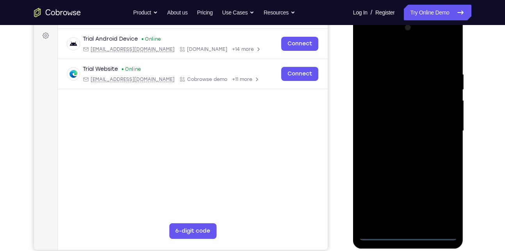
click at [440, 205] on div at bounding box center [408, 130] width 98 height 219
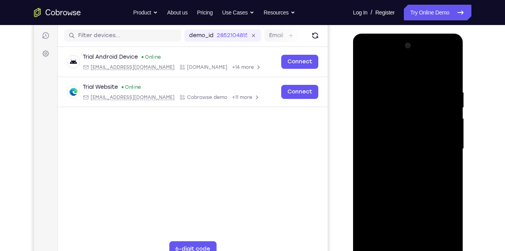
click at [385, 73] on div at bounding box center [408, 148] width 98 height 219
click at [442, 147] on div at bounding box center [408, 148] width 98 height 219
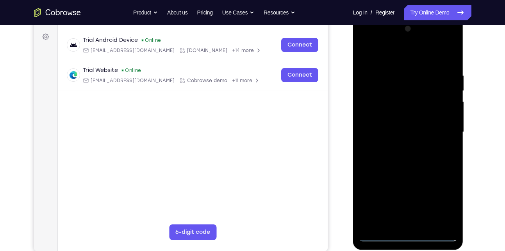
scroll to position [113, 0]
click at [400, 148] on div at bounding box center [408, 131] width 98 height 219
click at [402, 127] on div at bounding box center [408, 131] width 98 height 219
click at [388, 127] on div at bounding box center [408, 131] width 98 height 219
click at [382, 155] on div at bounding box center [408, 131] width 98 height 219
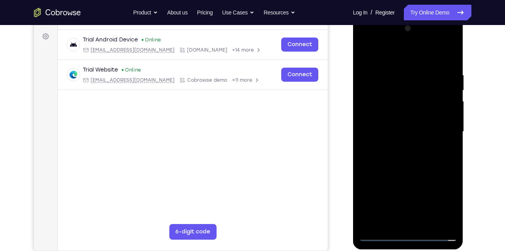
click at [388, 150] on div at bounding box center [408, 131] width 98 height 219
click at [393, 156] on div at bounding box center [408, 131] width 98 height 219
click at [449, 63] on div at bounding box center [408, 131] width 98 height 219
click at [425, 226] on div at bounding box center [408, 131] width 98 height 219
click at [411, 172] on div at bounding box center [408, 131] width 98 height 219
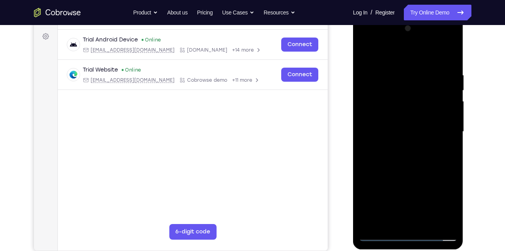
click at [368, 52] on div at bounding box center [408, 131] width 98 height 219
click at [402, 69] on div at bounding box center [408, 131] width 98 height 219
click at [442, 91] on div at bounding box center [408, 131] width 98 height 219
click at [451, 114] on div at bounding box center [408, 131] width 98 height 219
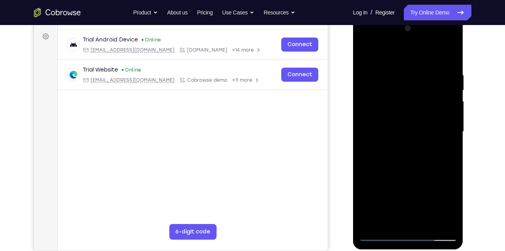
click at [451, 114] on div at bounding box center [408, 131] width 98 height 219
click at [447, 116] on div at bounding box center [408, 131] width 98 height 219
click at [446, 106] on div at bounding box center [408, 131] width 98 height 219
click at [411, 88] on div at bounding box center [408, 131] width 98 height 219
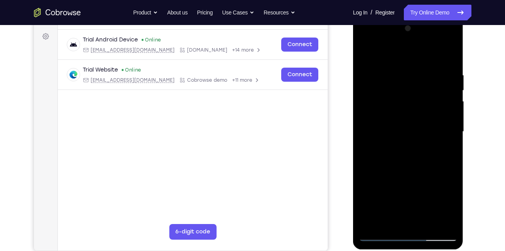
click at [450, 57] on div at bounding box center [408, 131] width 98 height 219
drag, startPoint x: 416, startPoint y: 79, endPoint x: 411, endPoint y: 237, distance: 157.9
click at [411, 237] on div at bounding box center [408, 131] width 98 height 219
click at [426, 225] on div at bounding box center [408, 131] width 98 height 219
click at [366, 50] on div at bounding box center [408, 131] width 98 height 219
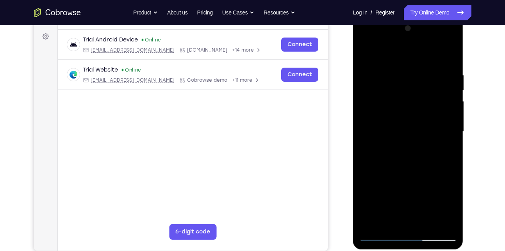
click at [400, 69] on div at bounding box center [408, 131] width 98 height 219
click at [443, 103] on div at bounding box center [408, 131] width 98 height 219
click at [448, 94] on div at bounding box center [408, 131] width 98 height 219
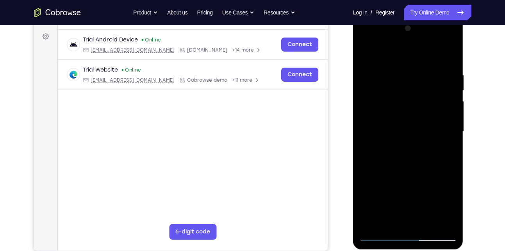
click at [448, 94] on div at bounding box center [408, 131] width 98 height 219
click at [448, 82] on div at bounding box center [408, 131] width 98 height 219
click at [450, 57] on div at bounding box center [408, 131] width 98 height 219
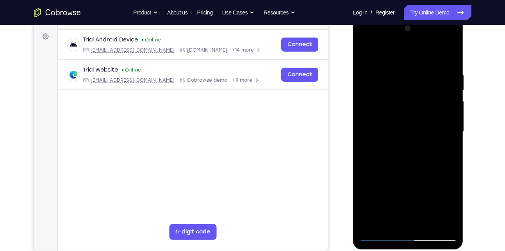
click at [424, 224] on div at bounding box center [408, 131] width 98 height 219
click at [371, 55] on div at bounding box center [408, 131] width 98 height 219
drag, startPoint x: 397, startPoint y: 75, endPoint x: 411, endPoint y: 185, distance: 111.0
click at [411, 185] on div at bounding box center [408, 131] width 98 height 219
click at [397, 68] on div at bounding box center [408, 131] width 98 height 219
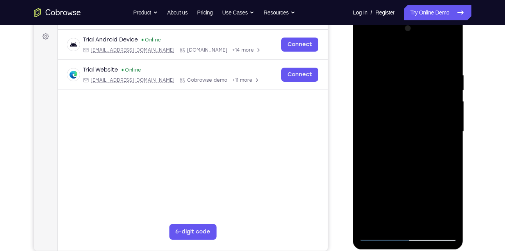
click at [447, 81] on div at bounding box center [408, 131] width 98 height 219
click at [450, 55] on div at bounding box center [408, 131] width 98 height 219
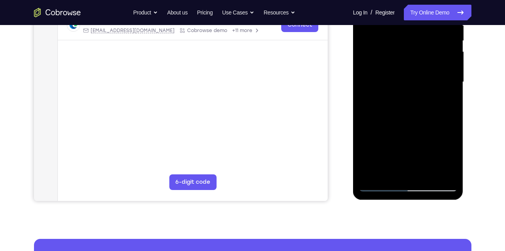
scroll to position [163, 0]
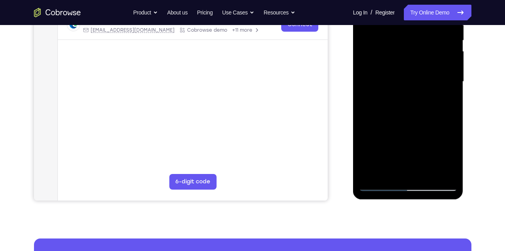
click at [428, 168] on div at bounding box center [408, 81] width 98 height 219
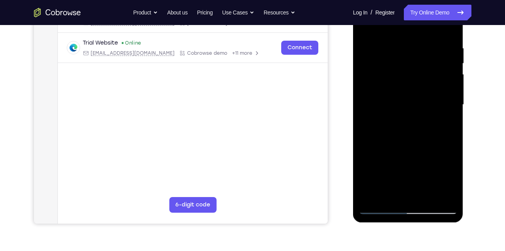
scroll to position [136, 0]
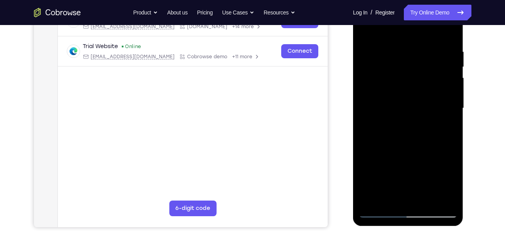
click at [366, 30] on div at bounding box center [408, 108] width 98 height 219
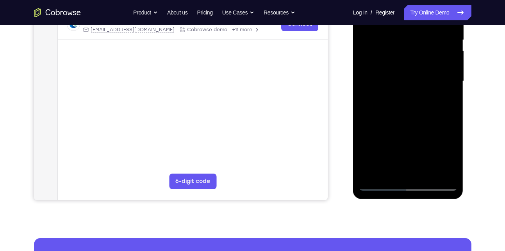
scroll to position [164, 0]
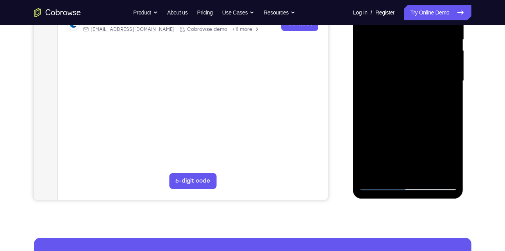
click at [450, 173] on div at bounding box center [408, 80] width 98 height 219
click at [388, 174] on div at bounding box center [408, 80] width 98 height 219
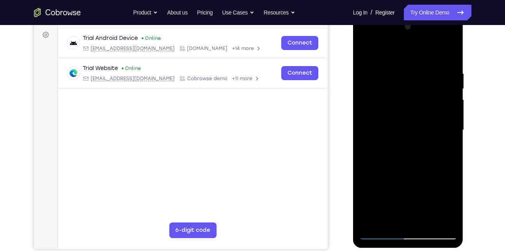
scroll to position [114, 0]
drag, startPoint x: 406, startPoint y: 118, endPoint x: 400, endPoint y: 66, distance: 51.9
click at [400, 66] on div at bounding box center [408, 130] width 98 height 219
drag, startPoint x: 414, startPoint y: 138, endPoint x: 406, endPoint y: 96, distance: 42.2
click at [406, 96] on div at bounding box center [408, 130] width 98 height 219
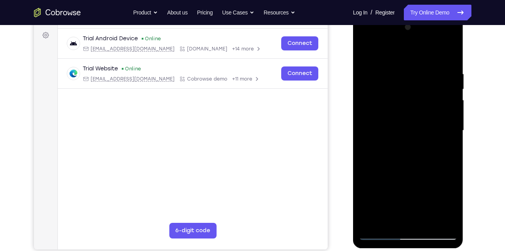
click at [411, 114] on div at bounding box center [408, 130] width 98 height 219
drag, startPoint x: 411, startPoint y: 114, endPoint x: 411, endPoint y: 177, distance: 62.5
click at [411, 177] on div at bounding box center [408, 130] width 98 height 219
drag, startPoint x: 406, startPoint y: 108, endPoint x: 405, endPoint y: 191, distance: 82.5
click at [405, 191] on div at bounding box center [408, 130] width 98 height 219
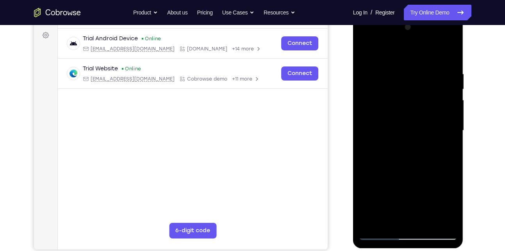
drag, startPoint x: 405, startPoint y: 154, endPoint x: 404, endPoint y: 52, distance: 102.4
click at [404, 52] on div at bounding box center [408, 130] width 98 height 219
drag, startPoint x: 410, startPoint y: 139, endPoint x: 399, endPoint y: 42, distance: 97.2
click at [399, 42] on div at bounding box center [408, 130] width 98 height 219
drag, startPoint x: 413, startPoint y: 147, endPoint x: 411, endPoint y: 73, distance: 73.9
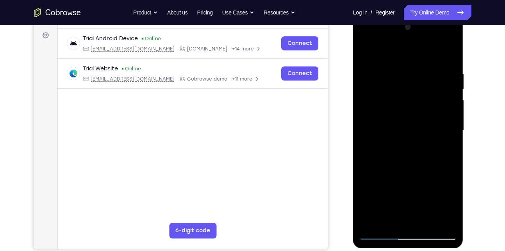
click at [411, 73] on div at bounding box center [408, 130] width 98 height 219
drag, startPoint x: 418, startPoint y: 142, endPoint x: 408, endPoint y: 76, distance: 67.1
click at [408, 76] on div at bounding box center [408, 130] width 98 height 219
drag, startPoint x: 418, startPoint y: 146, endPoint x: 415, endPoint y: 53, distance: 93.0
click at [415, 53] on div at bounding box center [408, 130] width 98 height 219
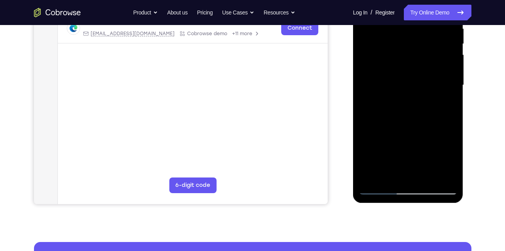
scroll to position [160, 0]
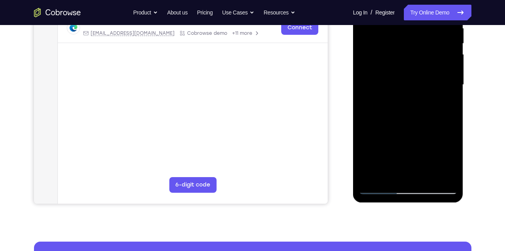
drag, startPoint x: 410, startPoint y: 69, endPoint x: 400, endPoint y: 36, distance: 34.9
click at [400, 36] on div at bounding box center [408, 84] width 98 height 219
drag, startPoint x: 413, startPoint y: 121, endPoint x: 404, endPoint y: 59, distance: 62.4
click at [404, 59] on div at bounding box center [408, 84] width 98 height 219
drag, startPoint x: 407, startPoint y: 137, endPoint x: 395, endPoint y: 66, distance: 72.5
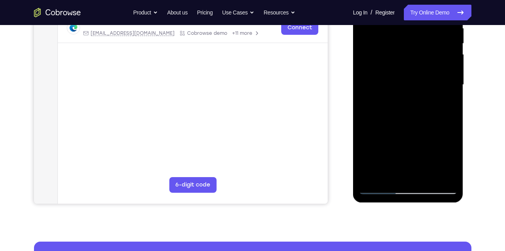
click at [395, 66] on div at bounding box center [408, 84] width 98 height 219
drag, startPoint x: 406, startPoint y: 132, endPoint x: 402, endPoint y: 72, distance: 59.6
click at [402, 72] on div at bounding box center [408, 84] width 98 height 219
drag, startPoint x: 415, startPoint y: 139, endPoint x: 406, endPoint y: 60, distance: 79.5
click at [406, 60] on div at bounding box center [408, 84] width 98 height 219
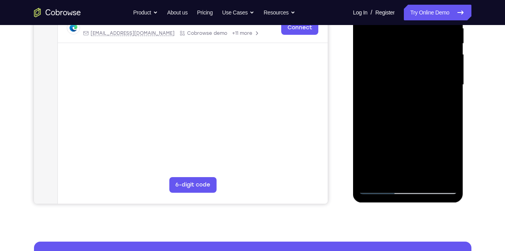
drag, startPoint x: 414, startPoint y: 140, endPoint x: 411, endPoint y: 59, distance: 80.6
click at [411, 59] on div at bounding box center [408, 84] width 98 height 219
drag, startPoint x: 417, startPoint y: 126, endPoint x: 412, endPoint y: 53, distance: 73.3
click at [412, 53] on div at bounding box center [408, 84] width 98 height 219
drag, startPoint x: 415, startPoint y: 121, endPoint x: 404, endPoint y: 43, distance: 78.5
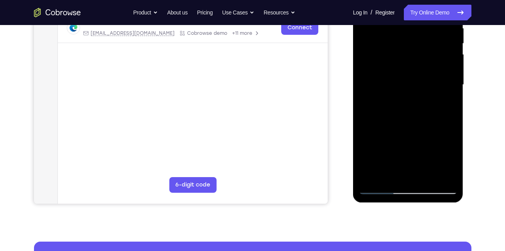
click at [404, 43] on div at bounding box center [408, 84] width 98 height 219
drag, startPoint x: 409, startPoint y: 113, endPoint x: 408, endPoint y: 56, distance: 57.4
click at [408, 56] on div at bounding box center [408, 84] width 98 height 219
drag, startPoint x: 415, startPoint y: 133, endPoint x: 401, endPoint y: 58, distance: 76.3
click at [401, 58] on div at bounding box center [408, 84] width 98 height 219
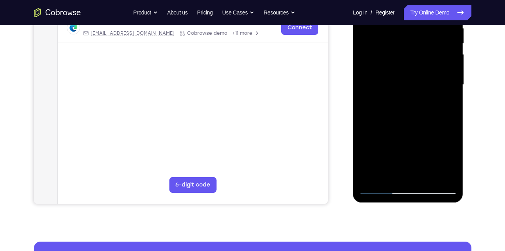
drag, startPoint x: 409, startPoint y: 145, endPoint x: 403, endPoint y: 67, distance: 78.0
click at [403, 67] on div at bounding box center [408, 84] width 98 height 219
drag, startPoint x: 409, startPoint y: 129, endPoint x: 405, endPoint y: 73, distance: 56.0
click at [405, 73] on div at bounding box center [408, 84] width 98 height 219
drag, startPoint x: 410, startPoint y: 157, endPoint x: 402, endPoint y: 80, distance: 77.4
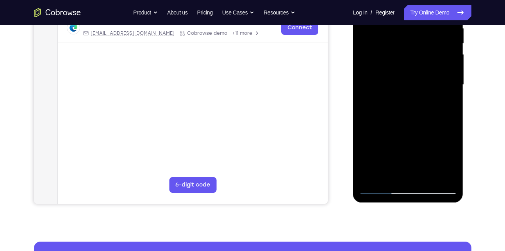
click at [402, 80] on div at bounding box center [408, 84] width 98 height 219
click at [452, 121] on div at bounding box center [408, 84] width 98 height 219
drag, startPoint x: 424, startPoint y: 148, endPoint x: 417, endPoint y: 68, distance: 80.0
click at [417, 68] on div at bounding box center [408, 84] width 98 height 219
drag, startPoint x: 422, startPoint y: 135, endPoint x: 420, endPoint y: 72, distance: 63.3
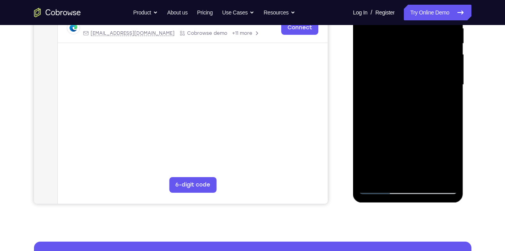
click at [420, 72] on div at bounding box center [408, 84] width 98 height 219
click at [426, 178] on div at bounding box center [408, 84] width 98 height 219
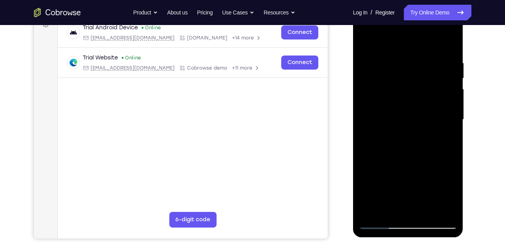
scroll to position [125, 0]
drag, startPoint x: 428, startPoint y: 75, endPoint x: 371, endPoint y: 75, distance: 56.7
click at [371, 75] on div at bounding box center [408, 120] width 98 height 219
click at [368, 39] on div at bounding box center [408, 120] width 98 height 219
drag, startPoint x: 402, startPoint y: 64, endPoint x: 405, endPoint y: 148, distance: 83.7
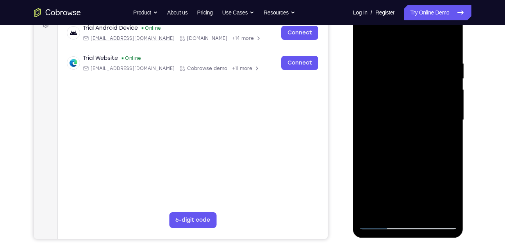
click at [405, 148] on div at bounding box center [408, 120] width 98 height 219
drag, startPoint x: 411, startPoint y: 59, endPoint x: 402, endPoint y: 141, distance: 83.4
click at [402, 141] on div at bounding box center [408, 120] width 98 height 219
click at [396, 58] on div at bounding box center [408, 120] width 98 height 219
click at [444, 73] on div at bounding box center [408, 120] width 98 height 219
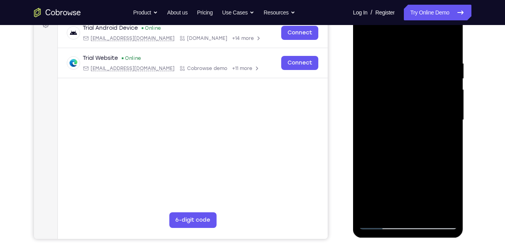
click at [448, 49] on div at bounding box center [408, 120] width 98 height 219
click at [394, 61] on div at bounding box center [408, 120] width 98 height 219
click at [452, 66] on div at bounding box center [408, 120] width 98 height 219
click at [448, 47] on div at bounding box center [408, 120] width 98 height 219
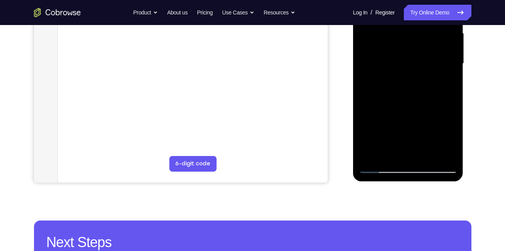
scroll to position [182, 0]
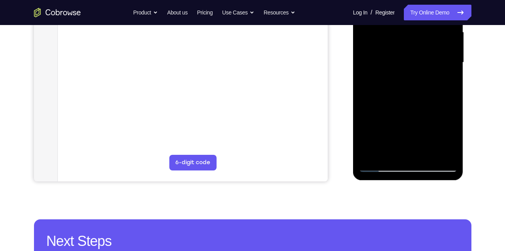
click at [424, 150] on div at bounding box center [408, 62] width 98 height 219
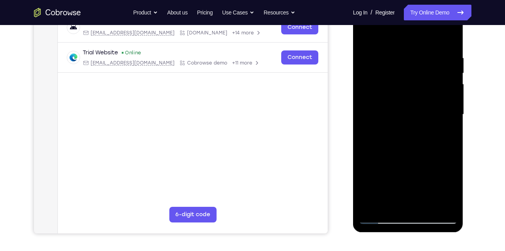
scroll to position [128, 0]
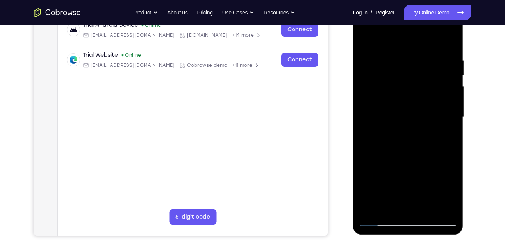
click at [369, 39] on div at bounding box center [408, 116] width 98 height 219
drag, startPoint x: 408, startPoint y: 57, endPoint x: 406, endPoint y: 174, distance: 117.2
click at [406, 174] on div at bounding box center [408, 116] width 98 height 219
click at [397, 58] on div at bounding box center [408, 116] width 98 height 219
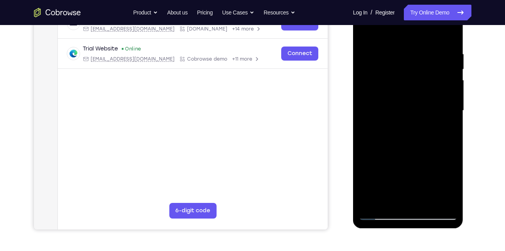
scroll to position [136, 0]
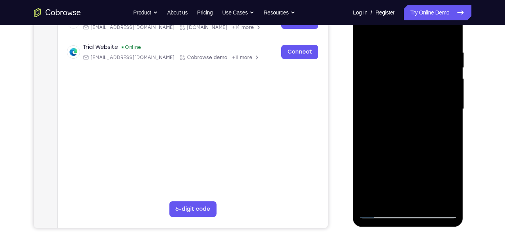
click at [449, 37] on div at bounding box center [408, 109] width 98 height 219
drag, startPoint x: 413, startPoint y: 50, endPoint x: 411, endPoint y: 121, distance: 71.5
click at [411, 121] on div at bounding box center [408, 109] width 98 height 219
click at [401, 44] on div at bounding box center [408, 109] width 98 height 219
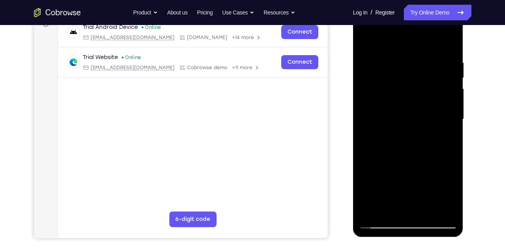
scroll to position [125, 0]
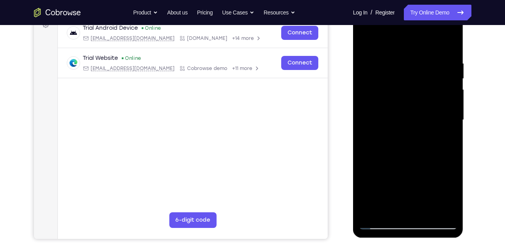
click at [446, 73] on div at bounding box center [408, 120] width 98 height 219
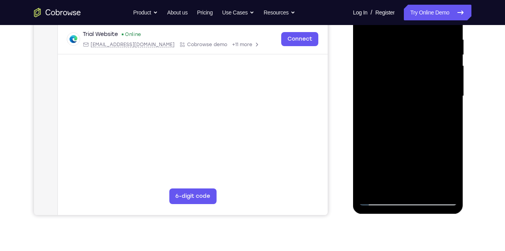
scroll to position [149, 0]
click at [437, 88] on div at bounding box center [408, 95] width 98 height 219
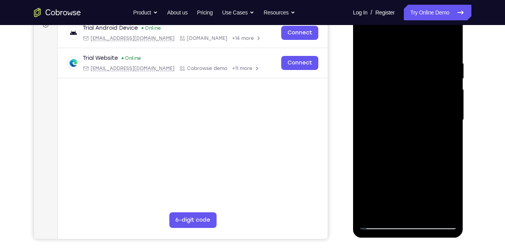
scroll to position [122, 0]
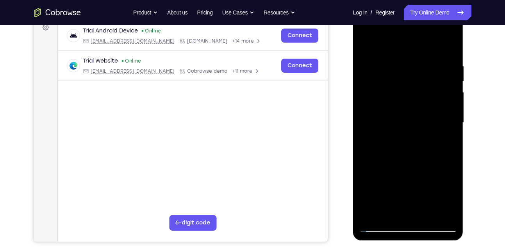
click at [442, 89] on div at bounding box center [408, 122] width 98 height 219
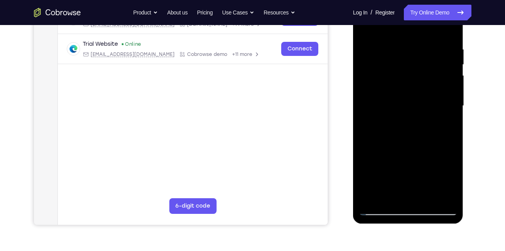
scroll to position [138, 0]
click at [442, 89] on div at bounding box center [408, 106] width 98 height 219
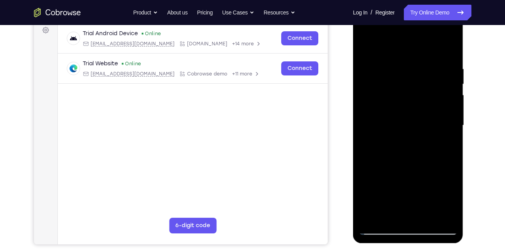
drag, startPoint x: 447, startPoint y: 50, endPoint x: 427, endPoint y: 92, distance: 46.2
click at [427, 92] on div at bounding box center [408, 125] width 98 height 219
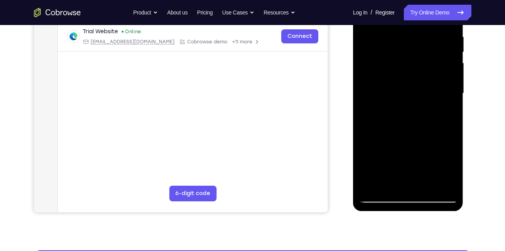
scroll to position [150, 0]
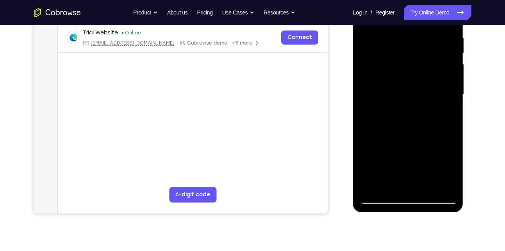
click at [413, 130] on div at bounding box center [408, 94] width 98 height 219
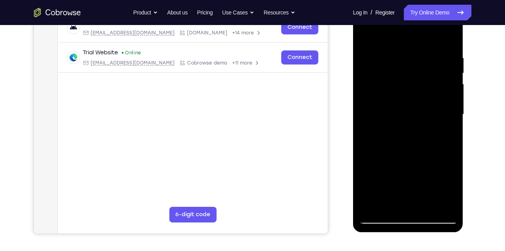
scroll to position [127, 0]
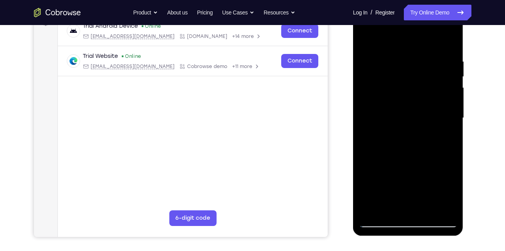
click at [449, 41] on div at bounding box center [408, 118] width 98 height 219
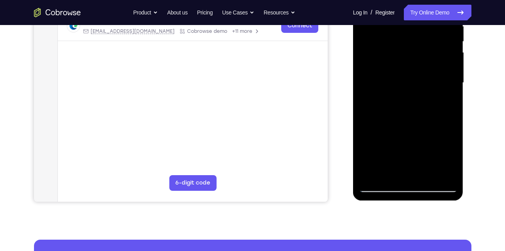
scroll to position [213, 0]
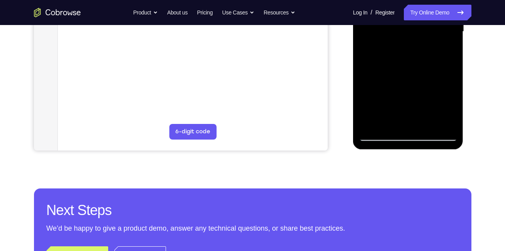
click at [424, 128] on div at bounding box center [408, 31] width 98 height 219
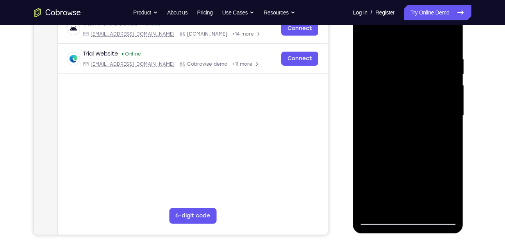
scroll to position [124, 0]
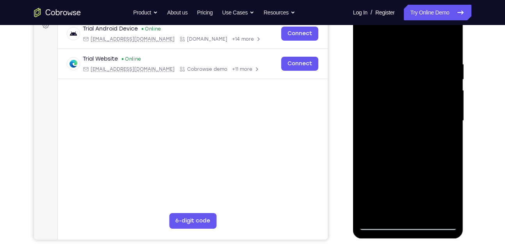
click at [370, 40] on div at bounding box center [408, 120] width 98 height 219
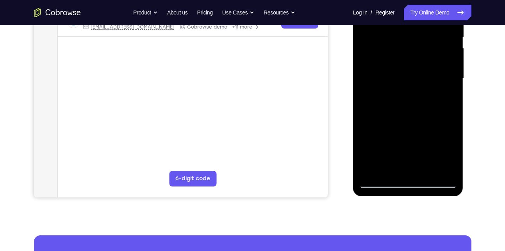
scroll to position [137, 0]
